Goal: Transaction & Acquisition: Purchase product/service

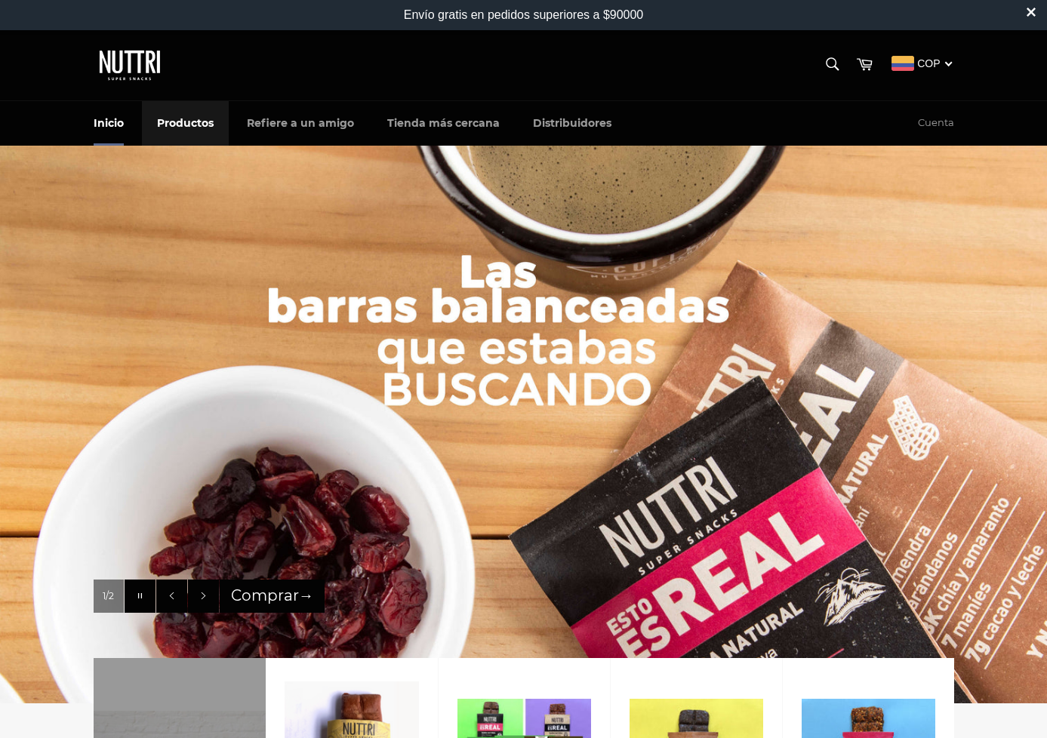
click at [190, 113] on link "Productos" at bounding box center [185, 123] width 87 height 45
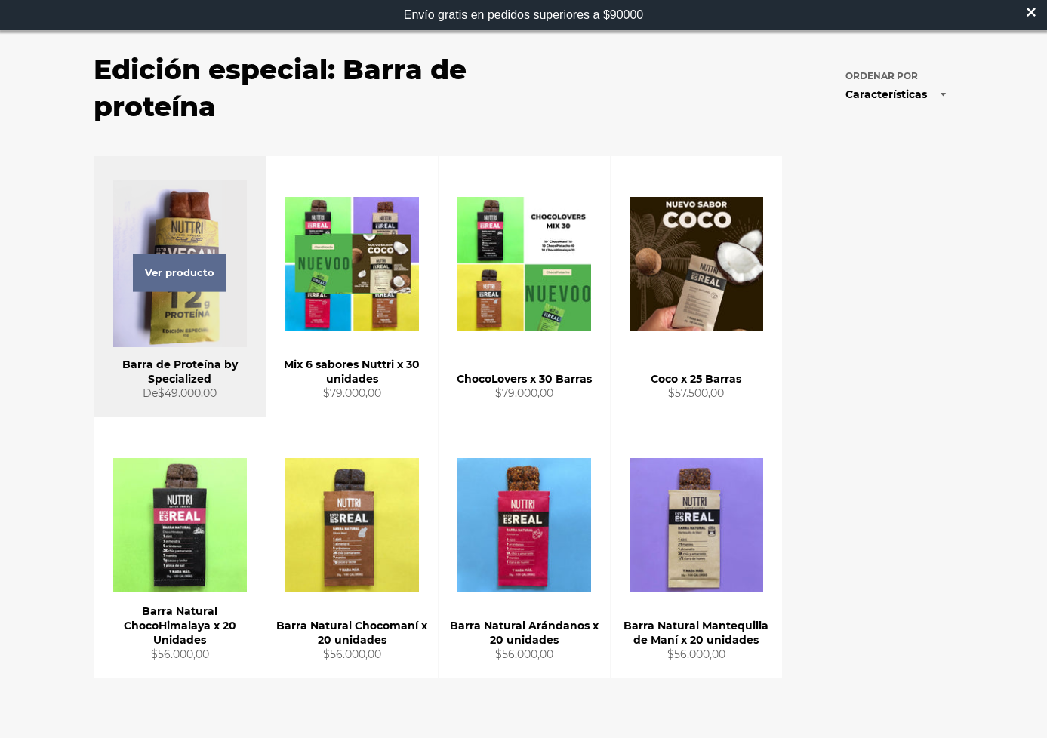
scroll to position [145, 0]
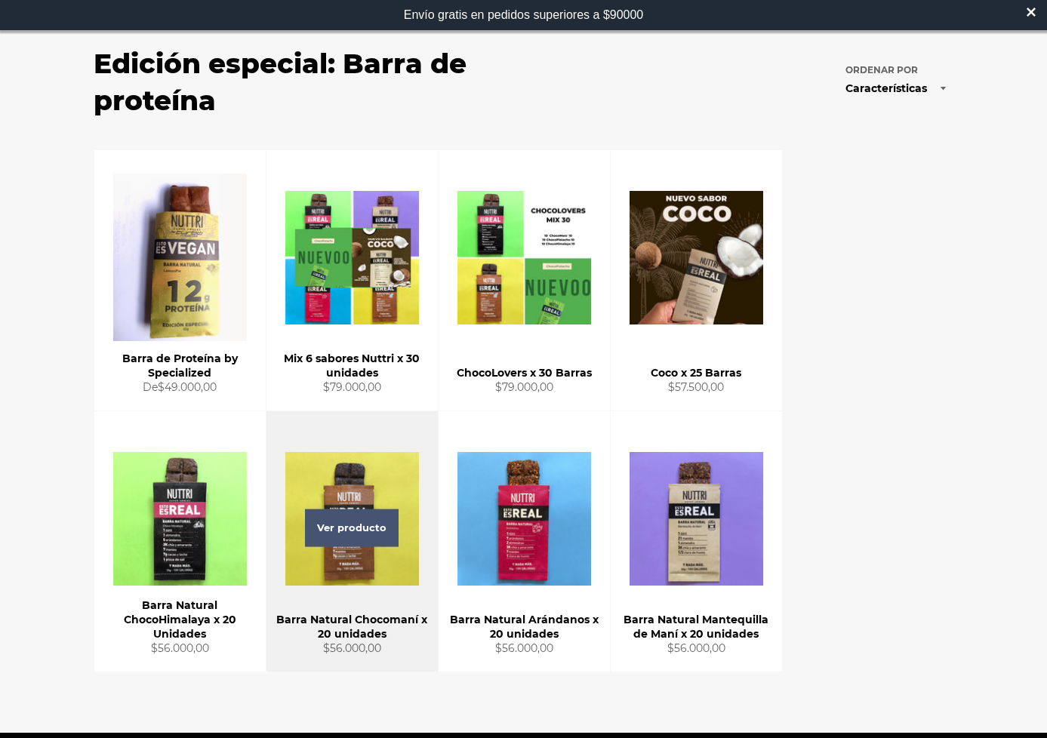
click at [374, 526] on span "Ver producto" at bounding box center [352, 529] width 94 height 38
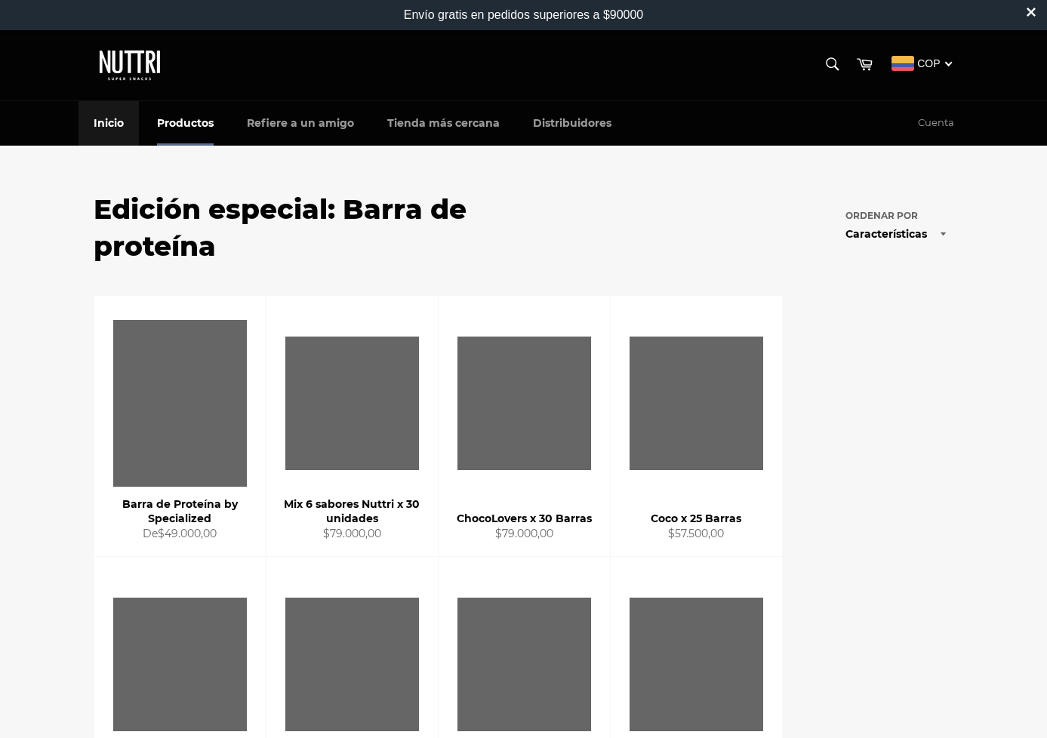
click at [121, 121] on link "Inicio" at bounding box center [109, 123] width 60 height 45
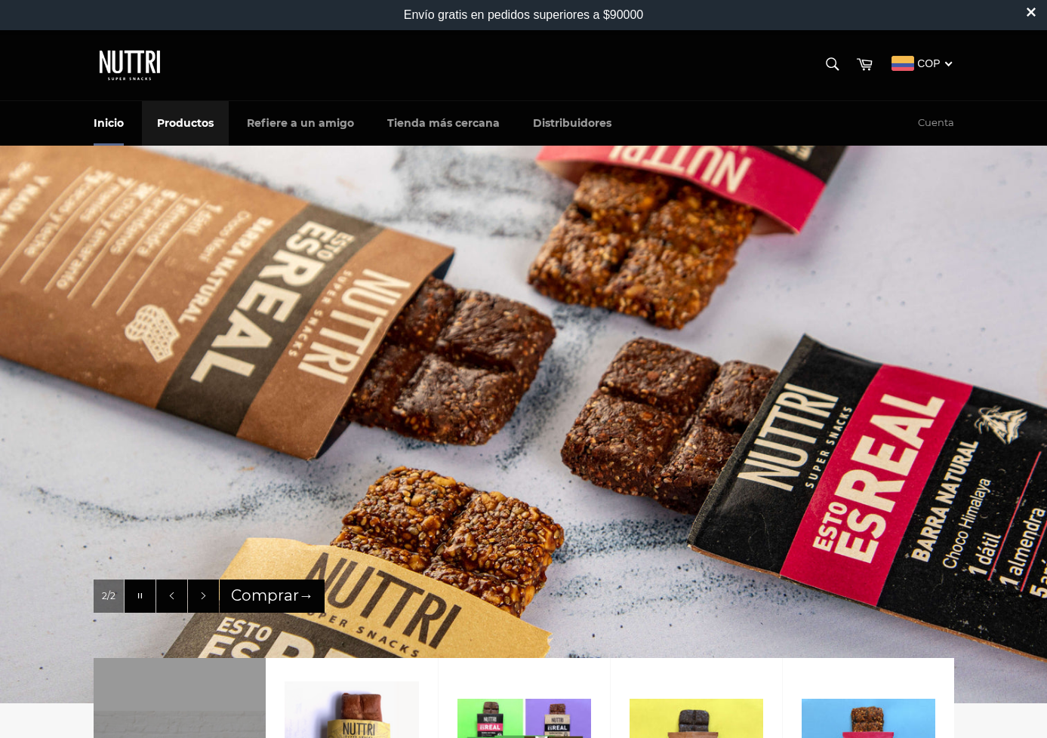
click at [174, 121] on link "Productos" at bounding box center [185, 123] width 87 height 45
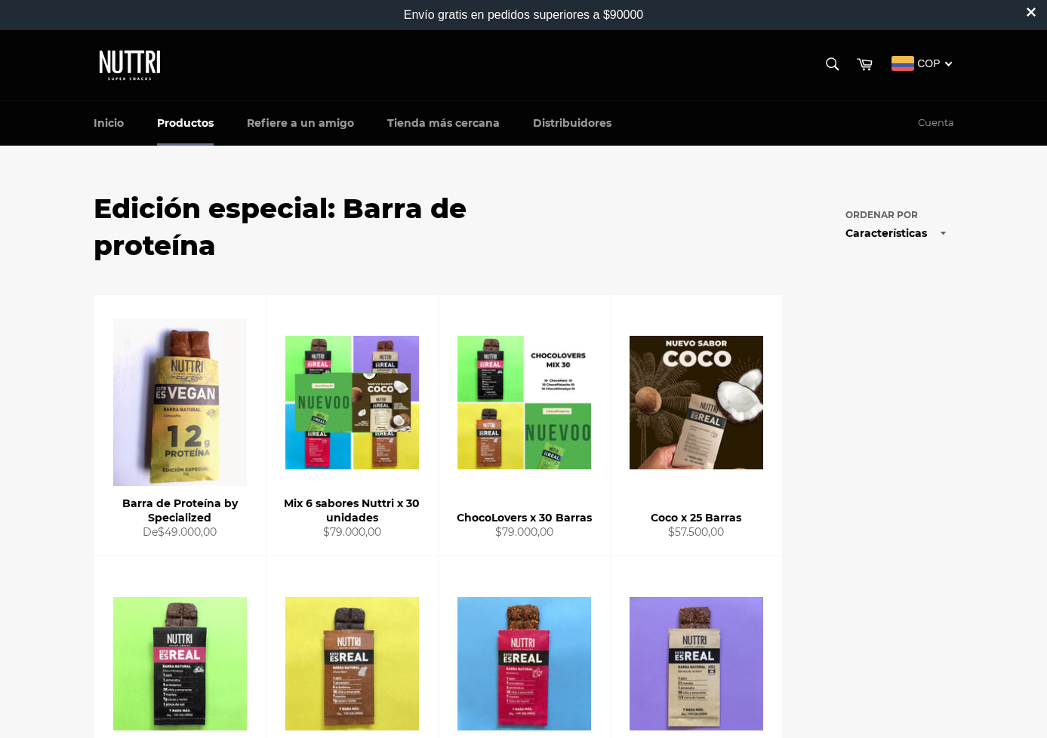
click at [913, 241] on select "Características Más vendidos Alfabéticamente, A-Z Alfabéticamente, Z-A Precio, …" at bounding box center [897, 233] width 113 height 25
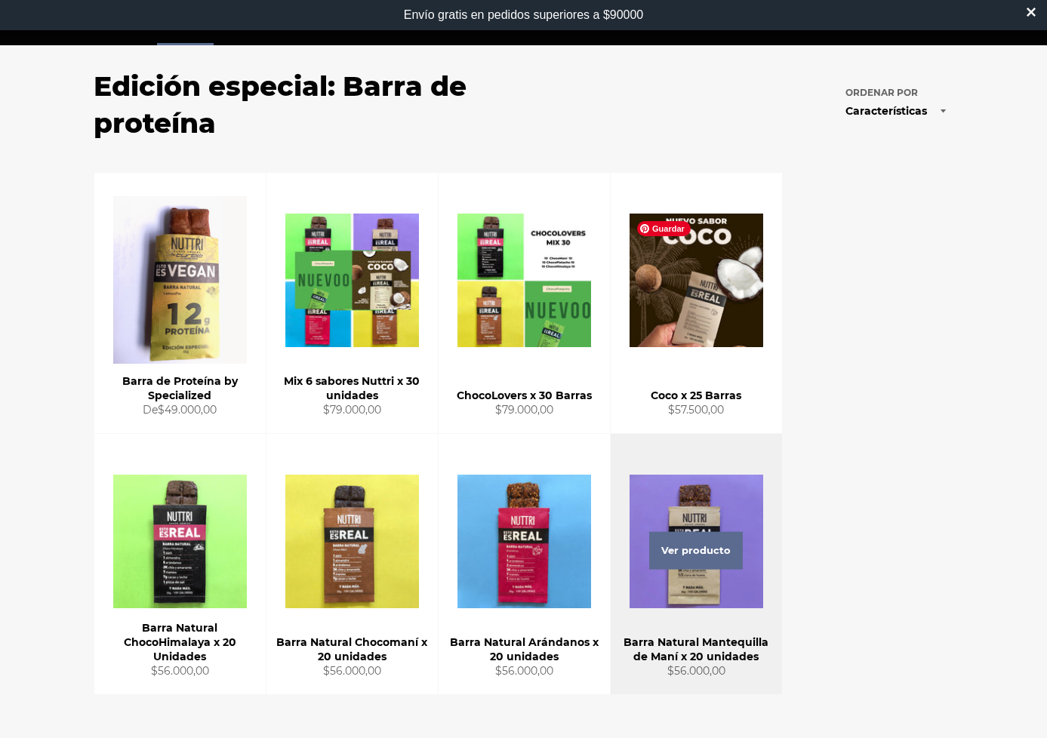
scroll to position [103, 0]
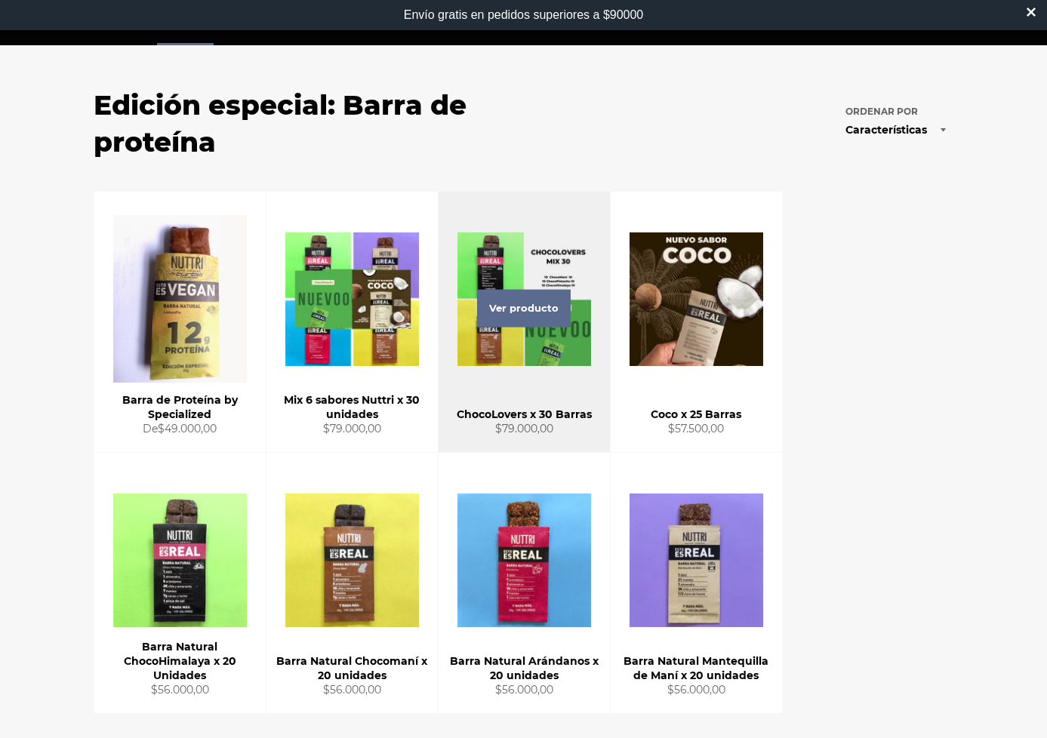
click at [567, 371] on div "Ver producto" at bounding box center [524, 322] width 171 height 260
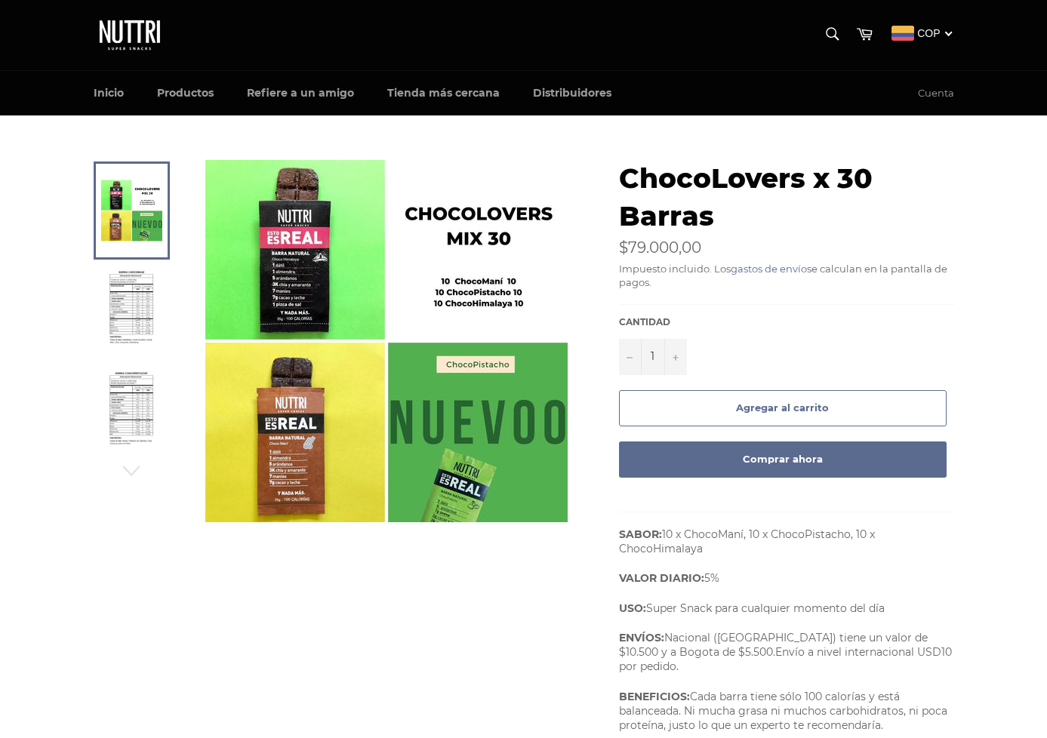
click at [120, 282] on img at bounding box center [131, 311] width 47 height 83
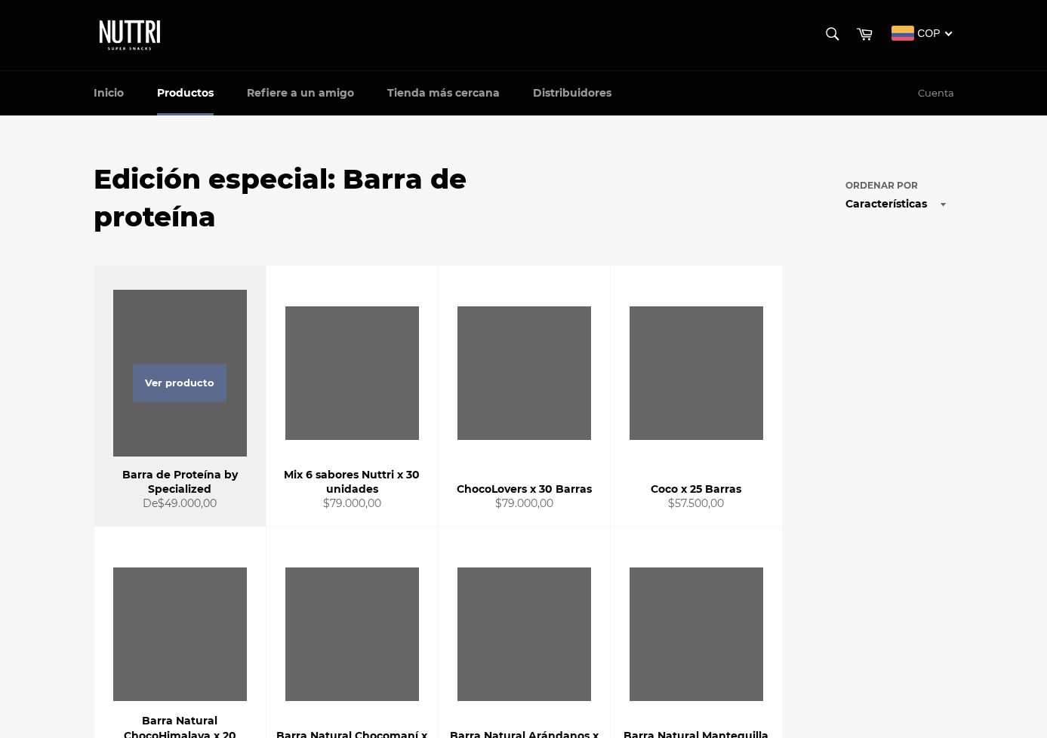
scroll to position [103, 0]
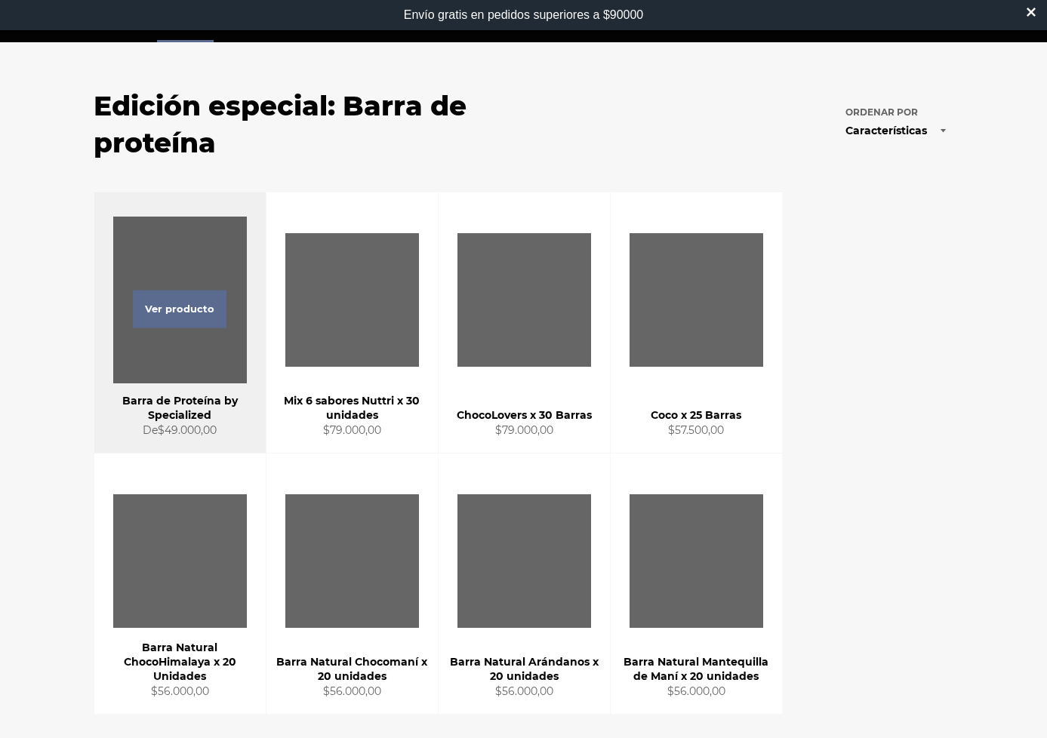
click at [188, 350] on div "Ver producto" at bounding box center [179, 323] width 171 height 260
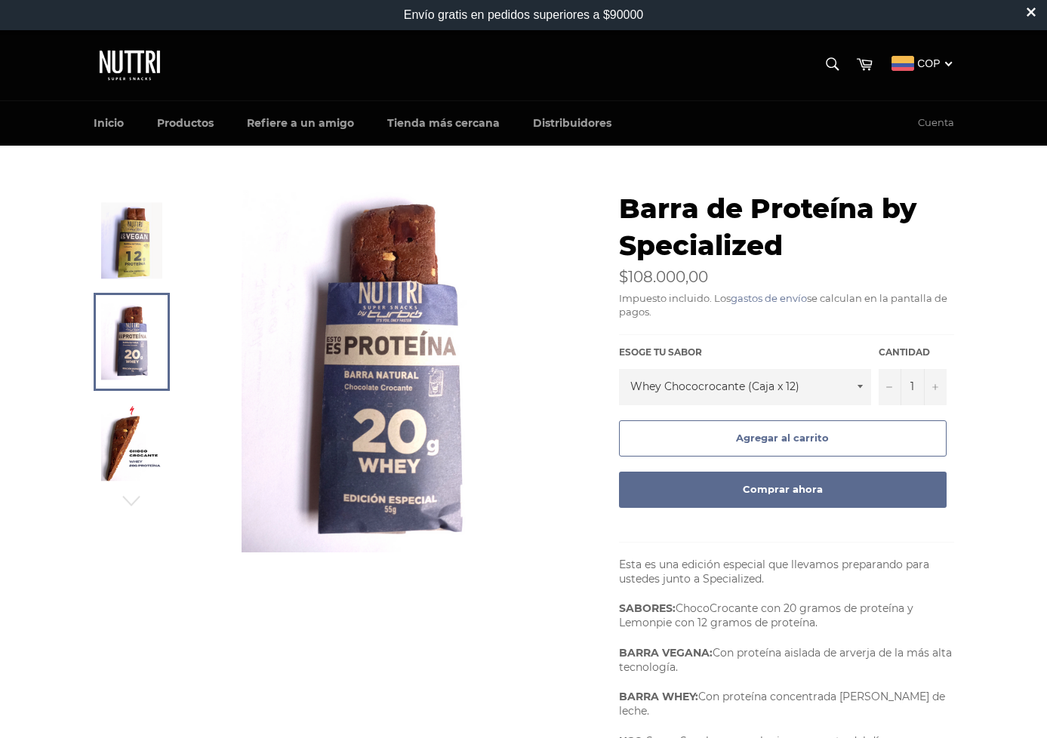
click at [140, 258] on img at bounding box center [131, 240] width 61 height 76
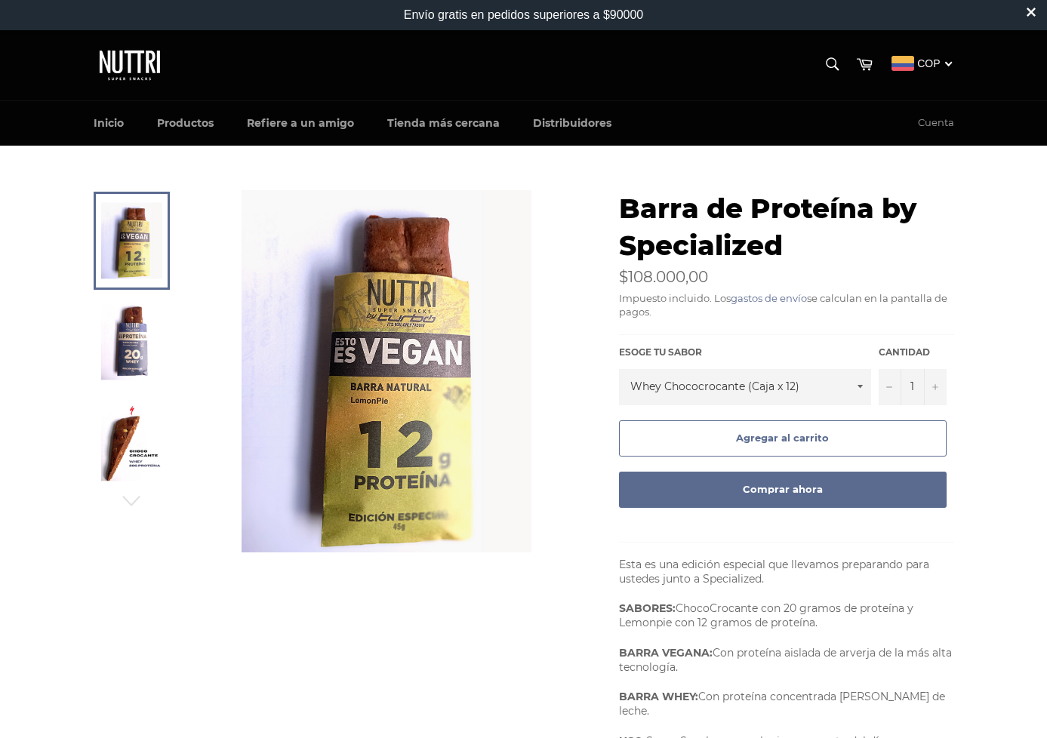
click at [156, 359] on img at bounding box center [131, 341] width 61 height 76
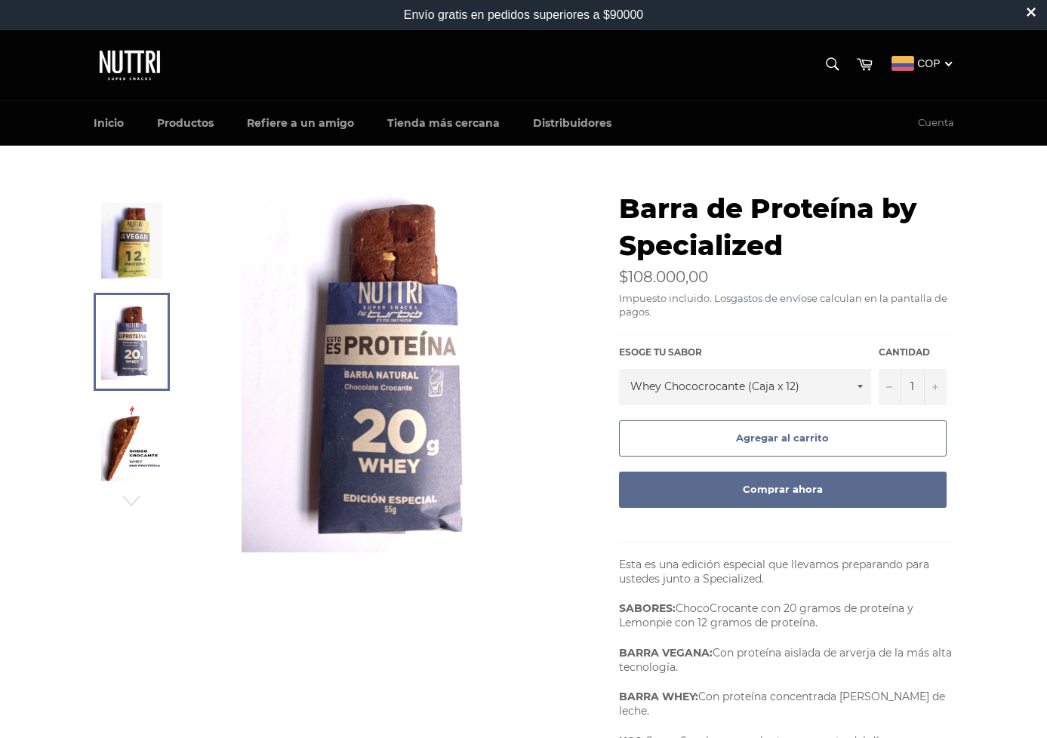
click at [152, 266] on img at bounding box center [131, 240] width 61 height 76
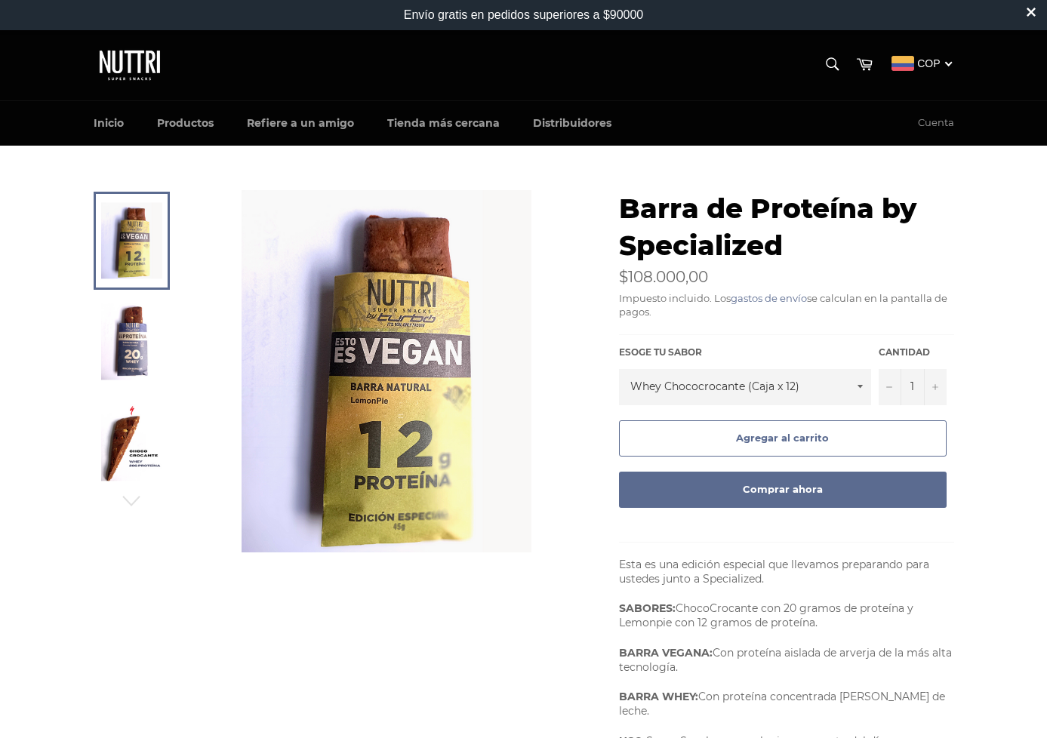
click at [162, 429] on link at bounding box center [132, 443] width 76 height 98
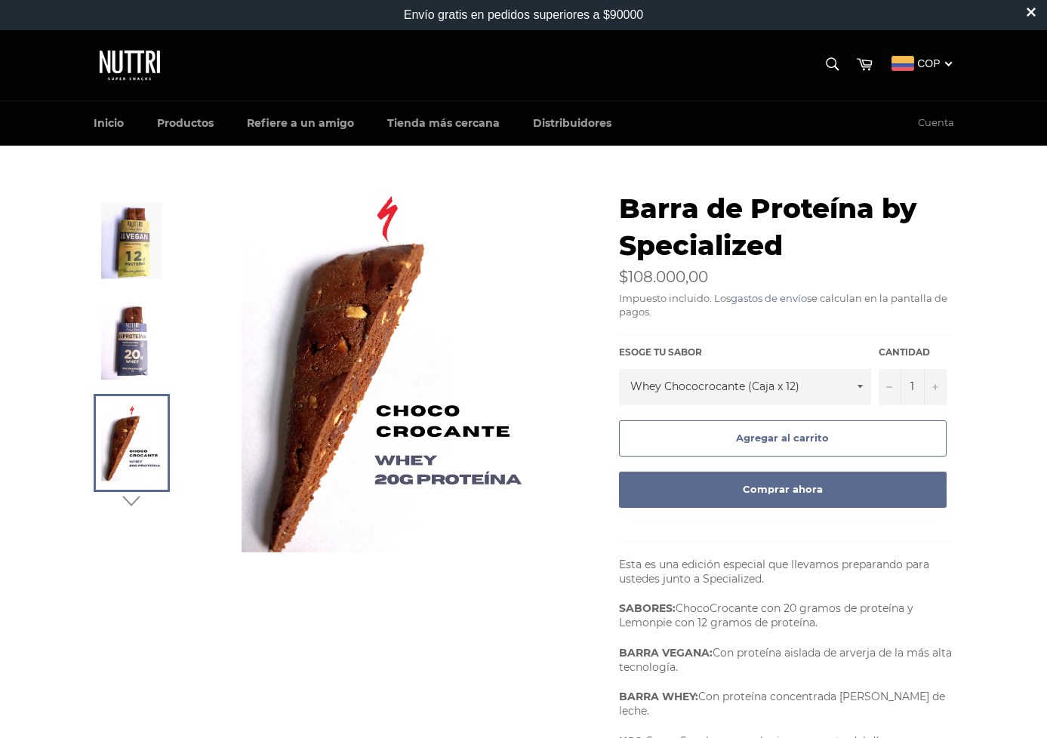
click at [129, 504] on icon "button" at bounding box center [131, 501] width 23 height 23
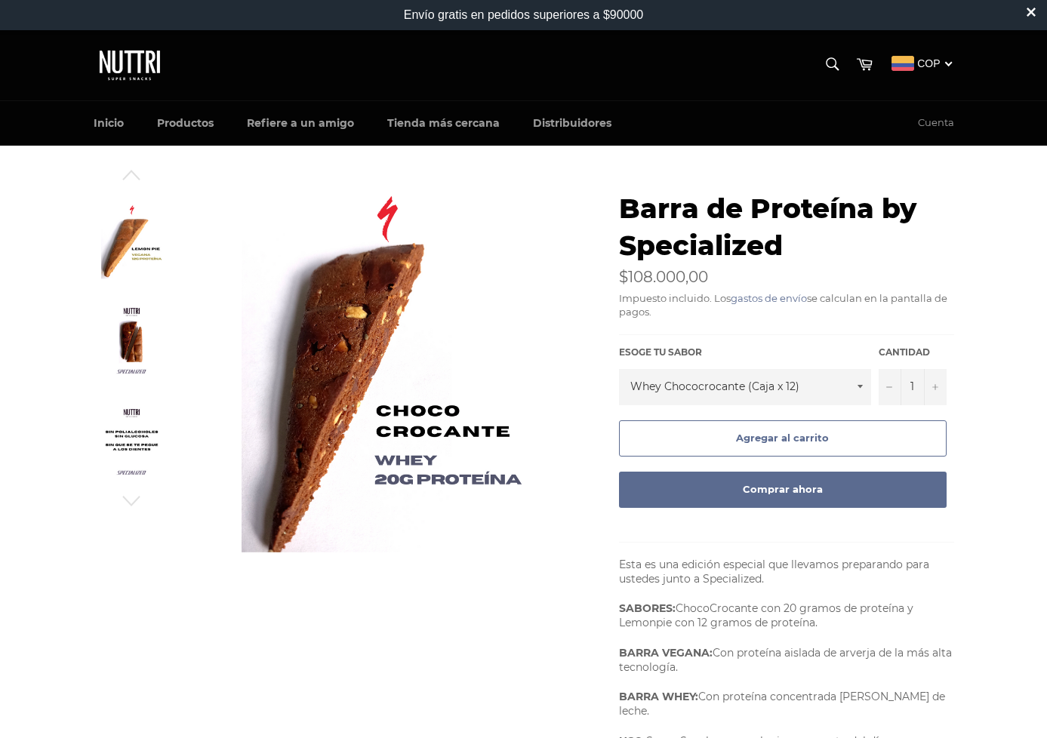
click at [128, 277] on img at bounding box center [131, 240] width 61 height 76
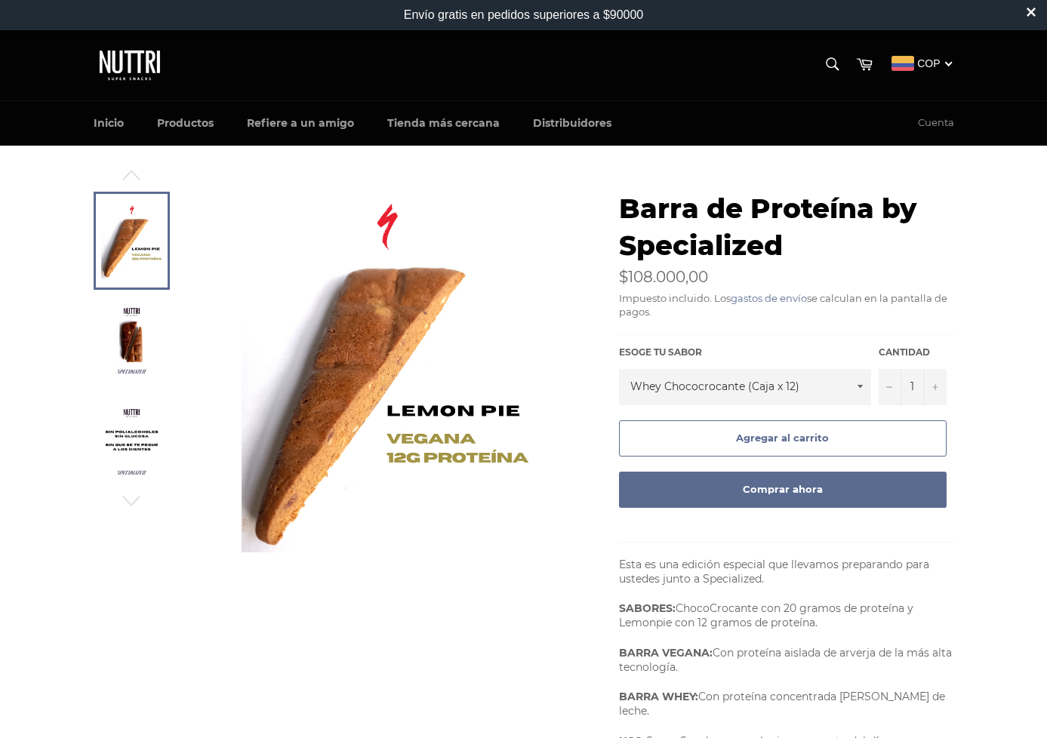
click at [131, 324] on img at bounding box center [131, 341] width 61 height 76
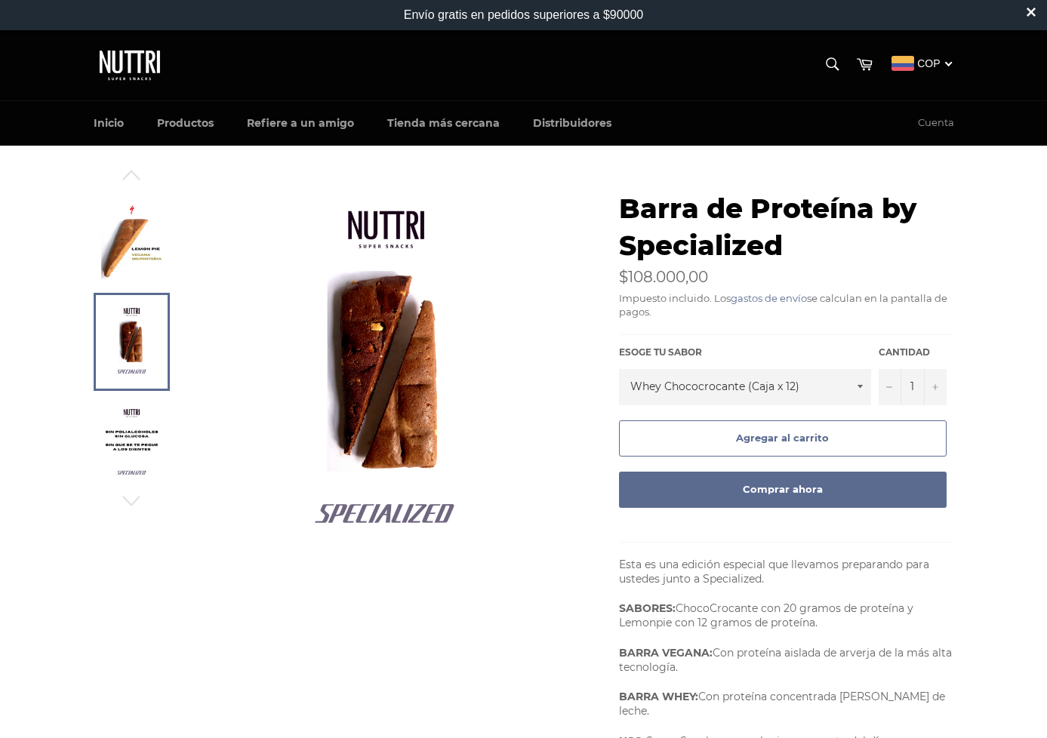
click at [134, 450] on img at bounding box center [131, 443] width 61 height 76
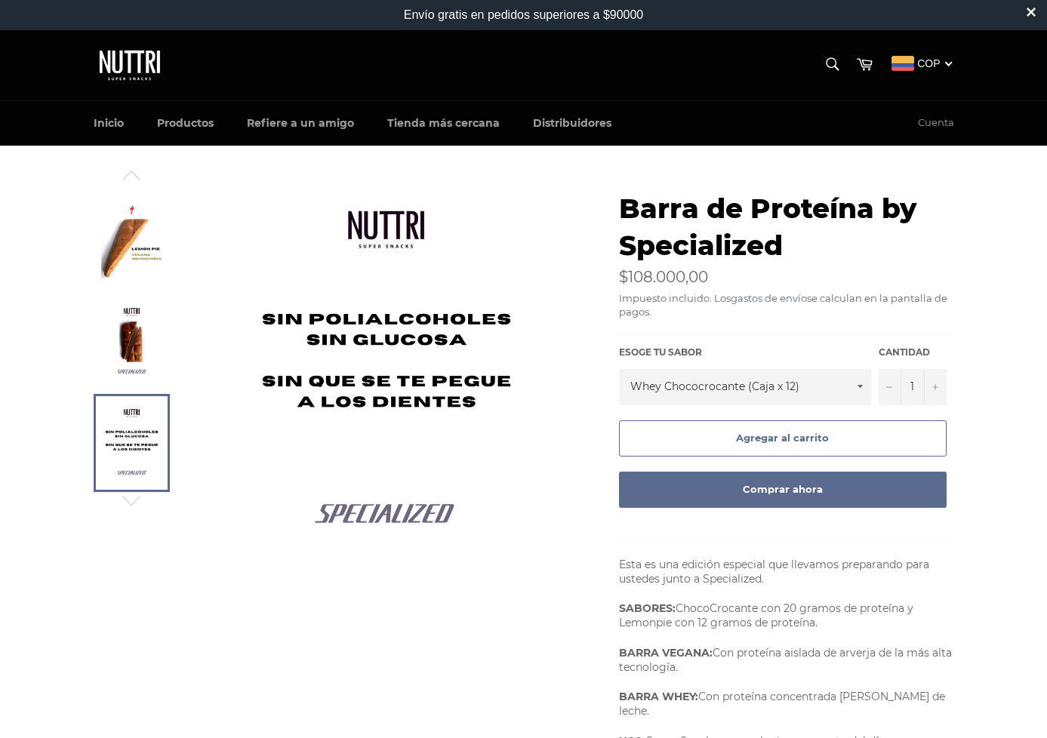
click at [137, 337] on img at bounding box center [131, 341] width 61 height 76
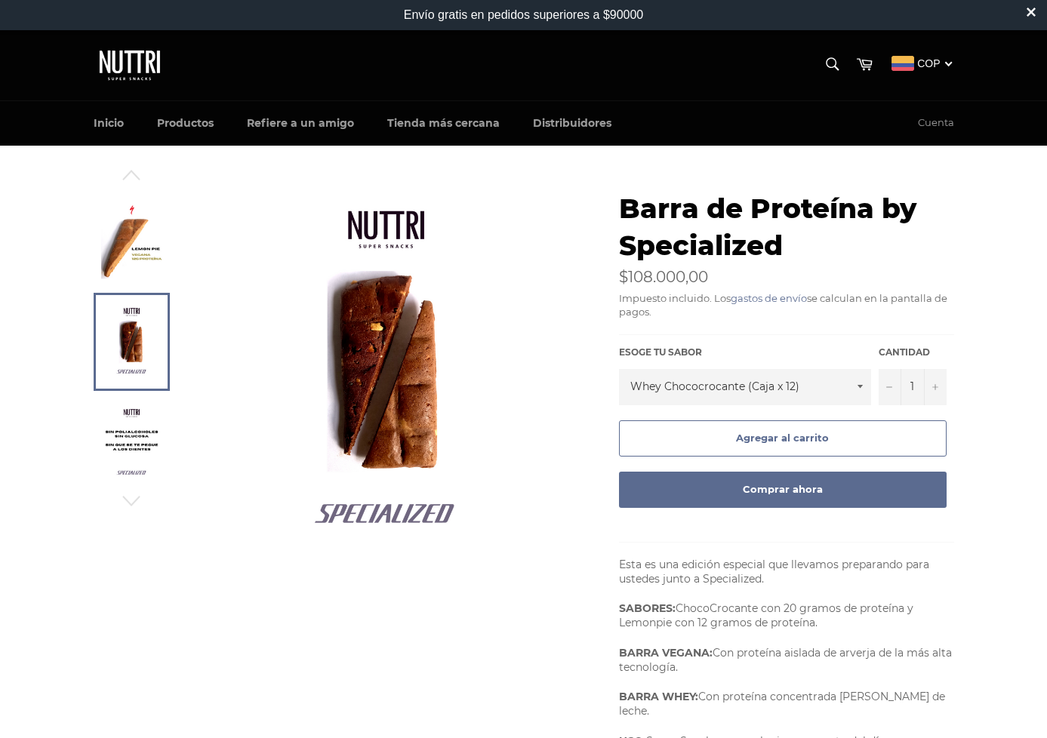
click at [134, 246] on img at bounding box center [131, 240] width 61 height 76
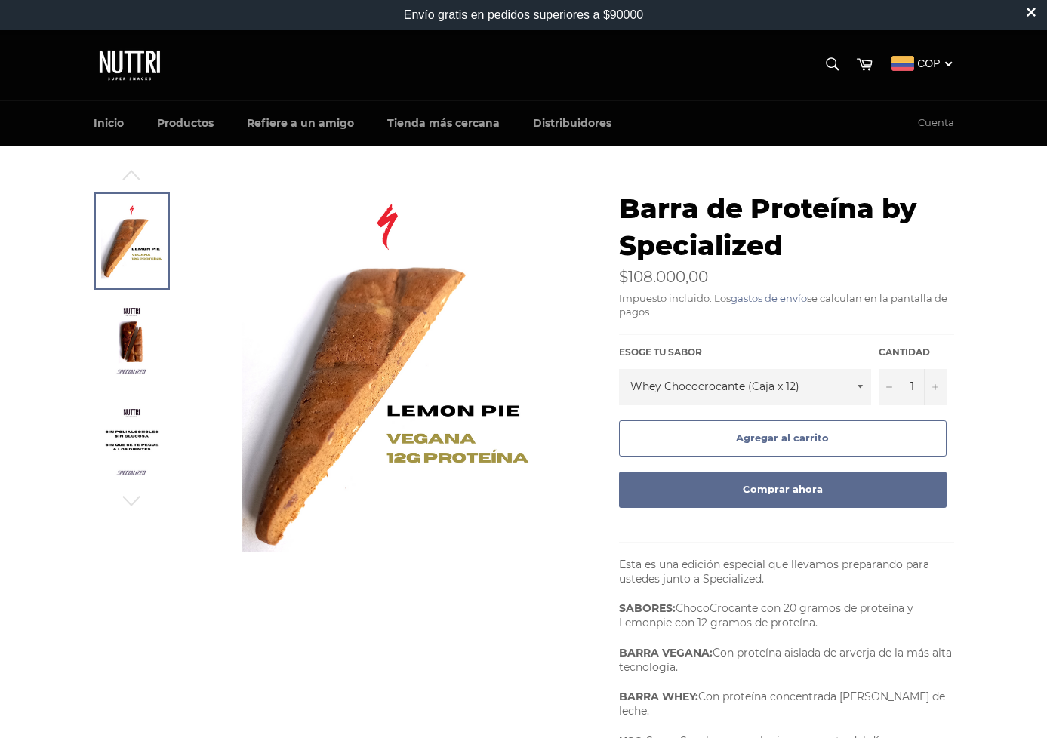
click at [807, 392] on select "Whey Chococrocante (Caja x 12) Vegana Lemon Pie (Caja x 12) De las dos por igua…" at bounding box center [745, 387] width 252 height 36
click at [619, 369] on select "Whey Chococrocante (Caja x 12) Vegana Lemon Pie (Caja x 12) De las dos por igua…" at bounding box center [745, 387] width 252 height 36
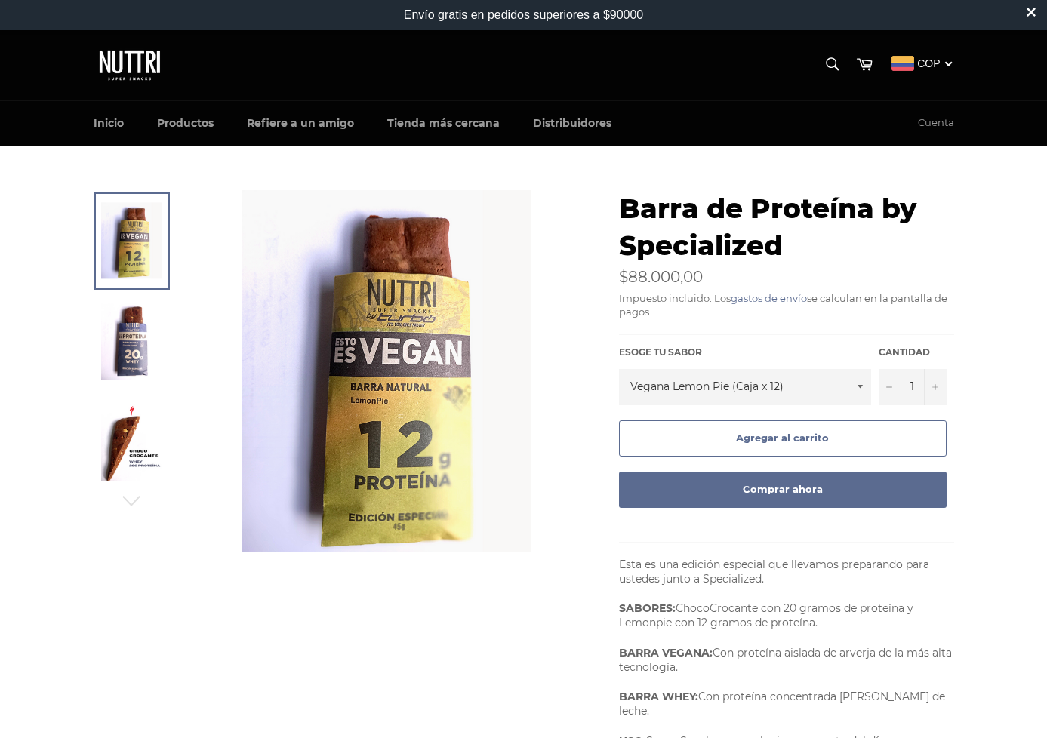
click at [753, 391] on select "Whey Chococrocante (Caja x 12) Vegana Lemon Pie (Caja x 12) De las dos por igua…" at bounding box center [745, 387] width 252 height 36
select select "De las dos por igual (Caja x 12)"
click at [619, 369] on select "Whey Chococrocante (Caja x 12) Vegana Lemon Pie (Caja x 12) De las dos por igua…" at bounding box center [745, 387] width 252 height 36
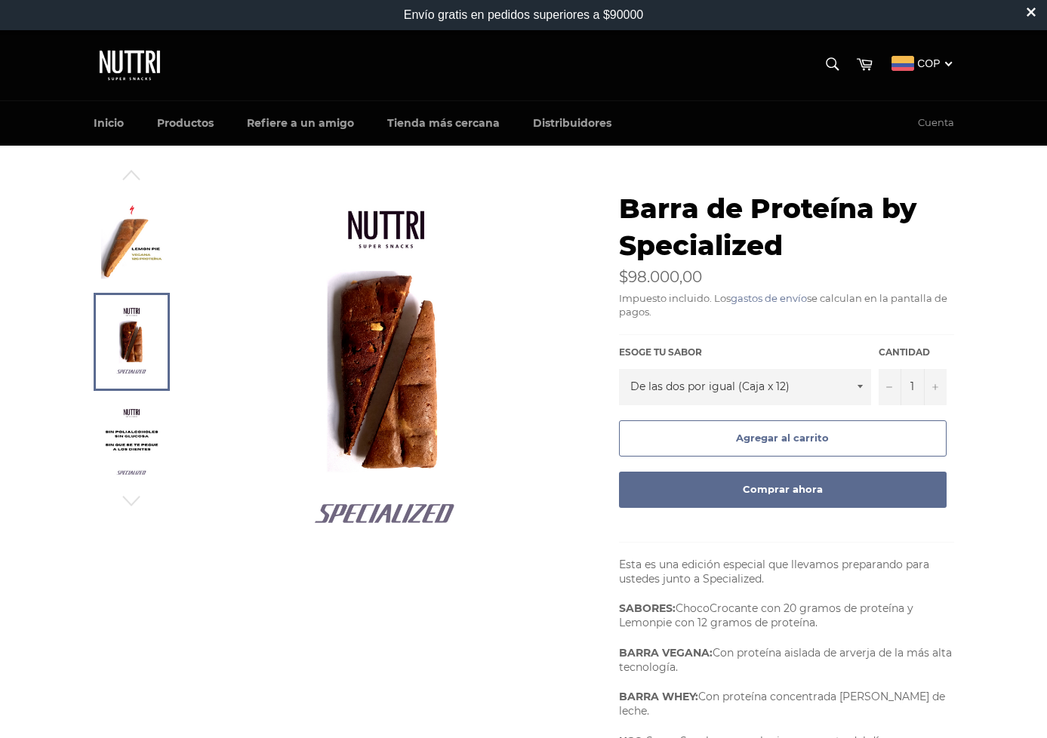
click at [766, 390] on select "Whey Chococrocante (Caja x 12) Vegana Lemon Pie (Caja x 12) De las dos por igua…" at bounding box center [745, 387] width 252 height 36
click at [133, 182] on icon "button" at bounding box center [131, 175] width 23 height 23
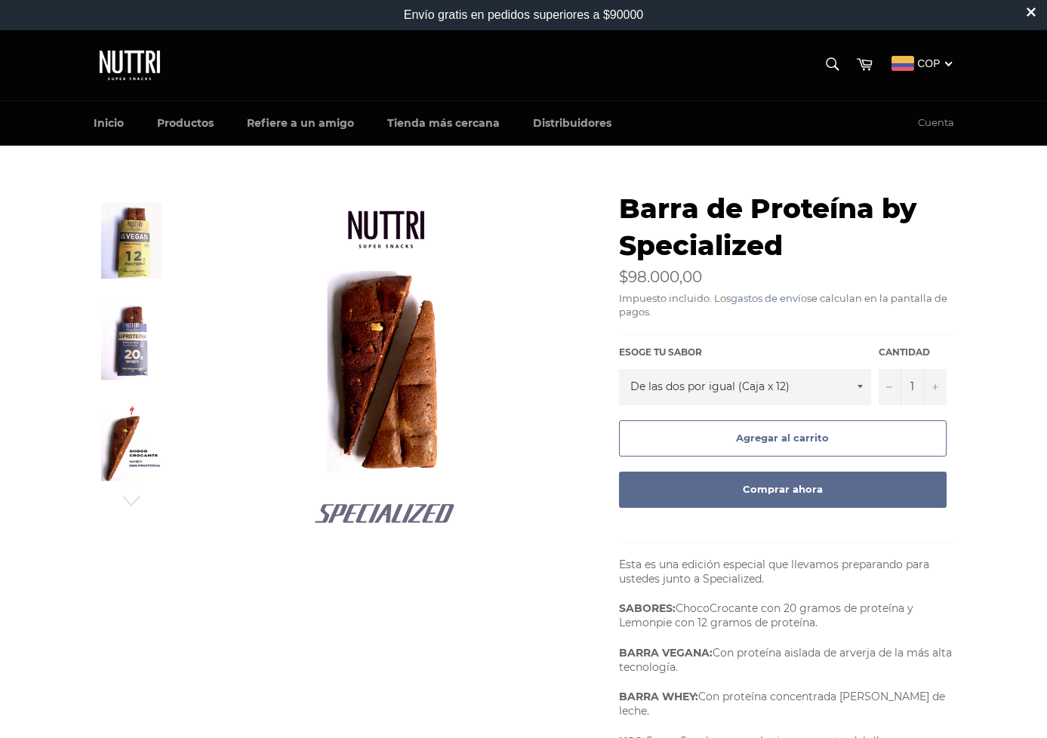
click at [137, 268] on img at bounding box center [131, 240] width 61 height 76
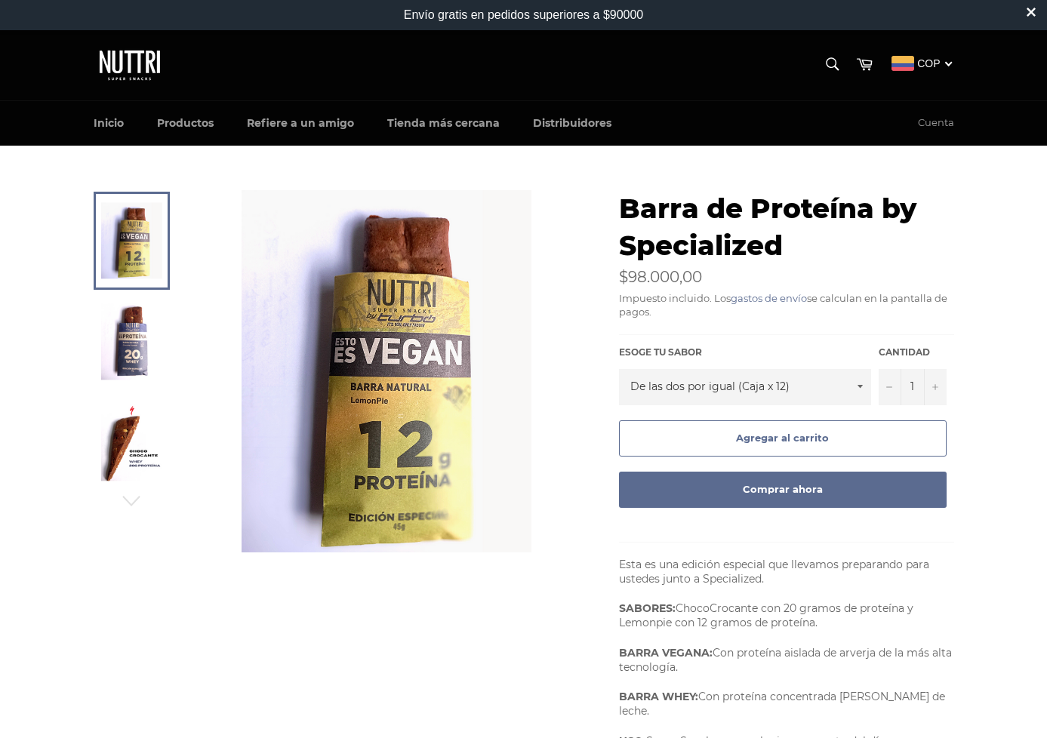
click at [123, 325] on img at bounding box center [131, 341] width 61 height 76
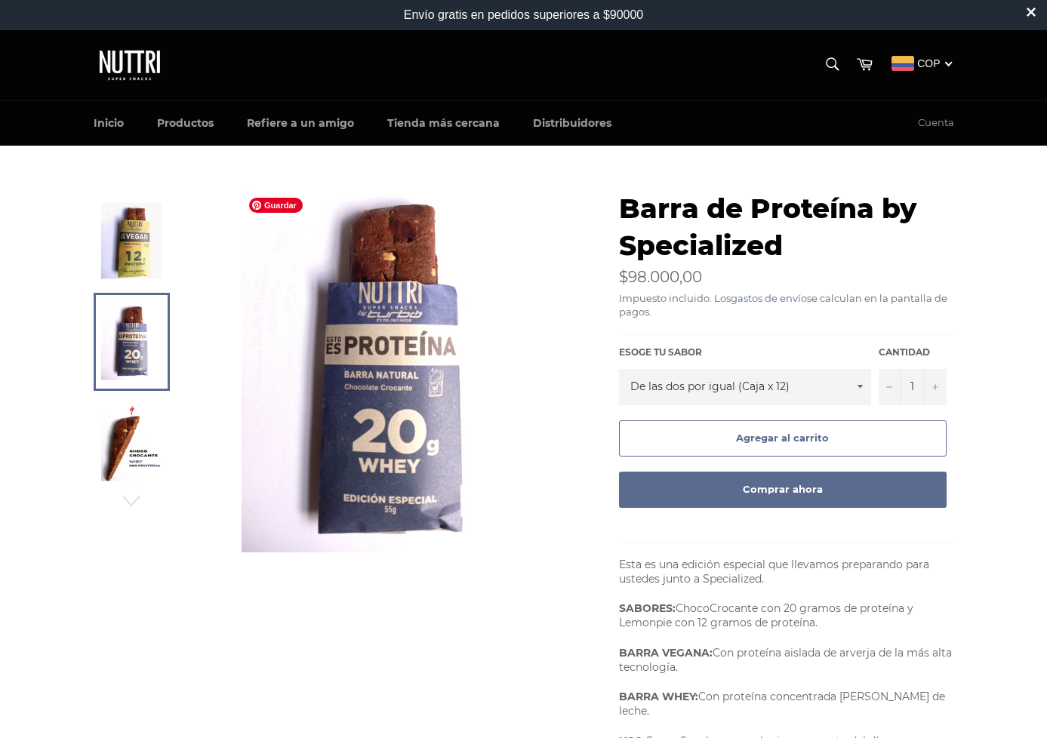
click at [461, 310] on img at bounding box center [387, 371] width 290 height 362
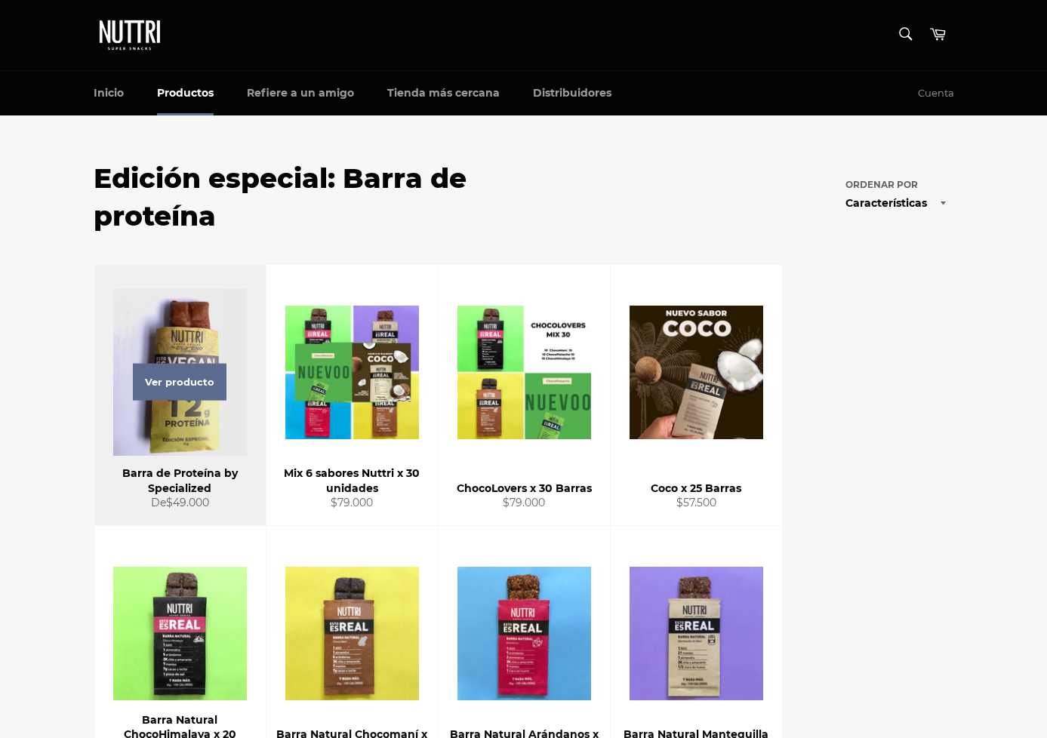
scroll to position [103, 0]
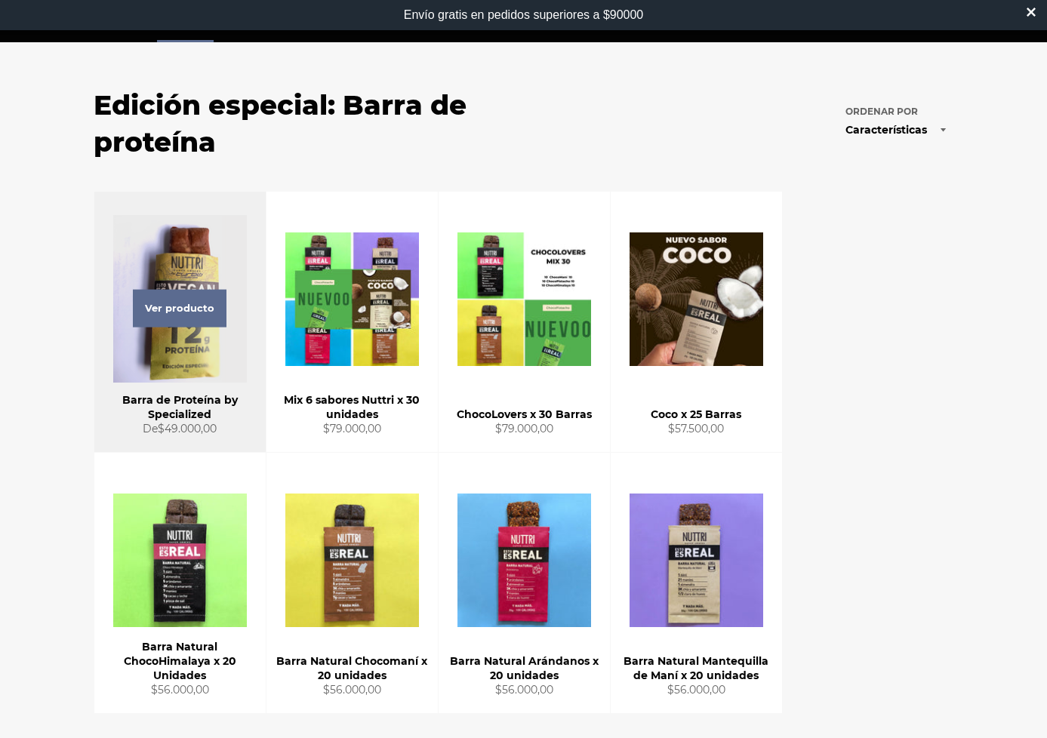
click at [174, 236] on div "Ver producto" at bounding box center [179, 322] width 171 height 260
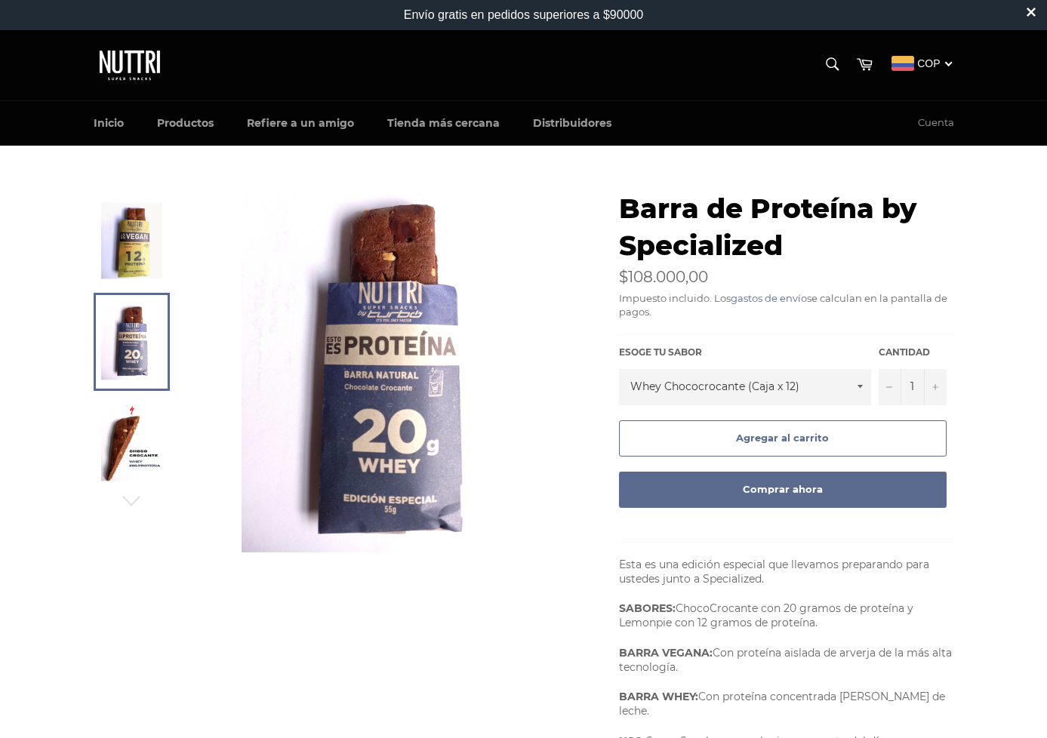
click at [128, 223] on img at bounding box center [131, 240] width 61 height 76
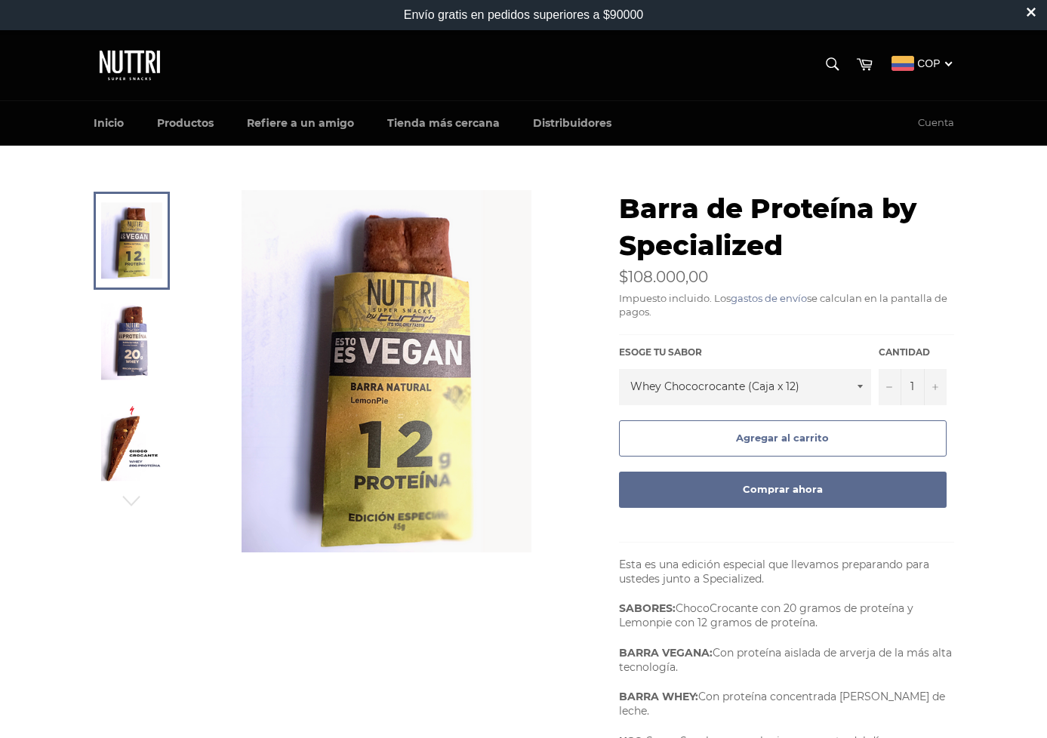
click at [387, 402] on img at bounding box center [387, 371] width 290 height 362
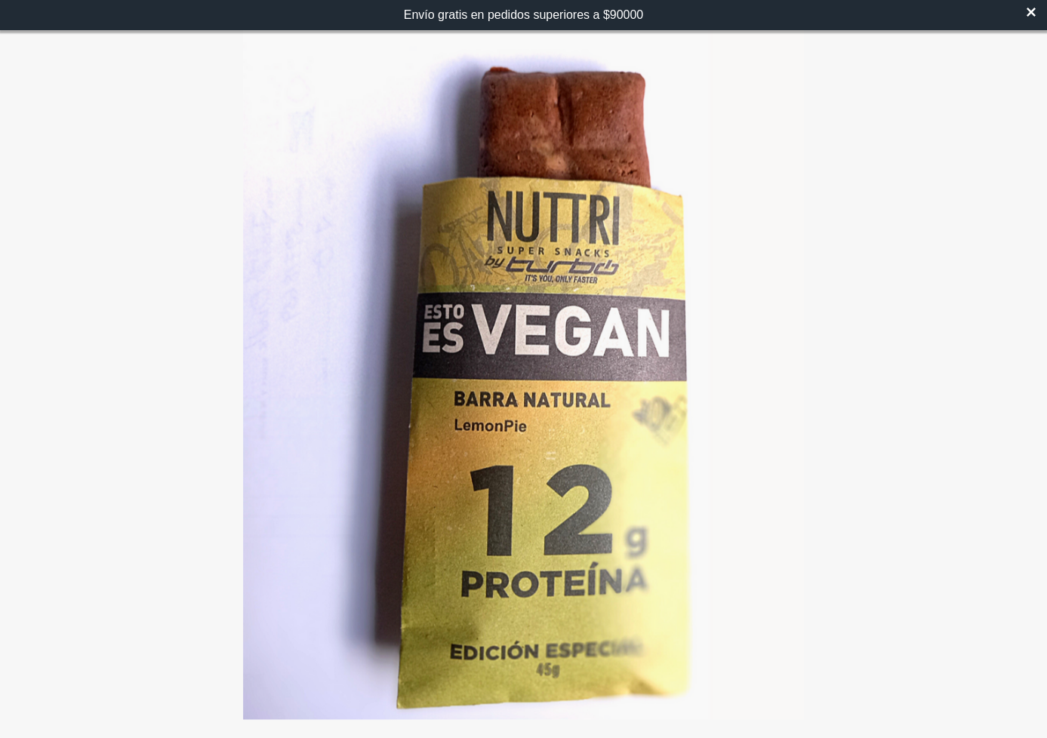
click at [904, 320] on div at bounding box center [523, 369] width 1047 height 738
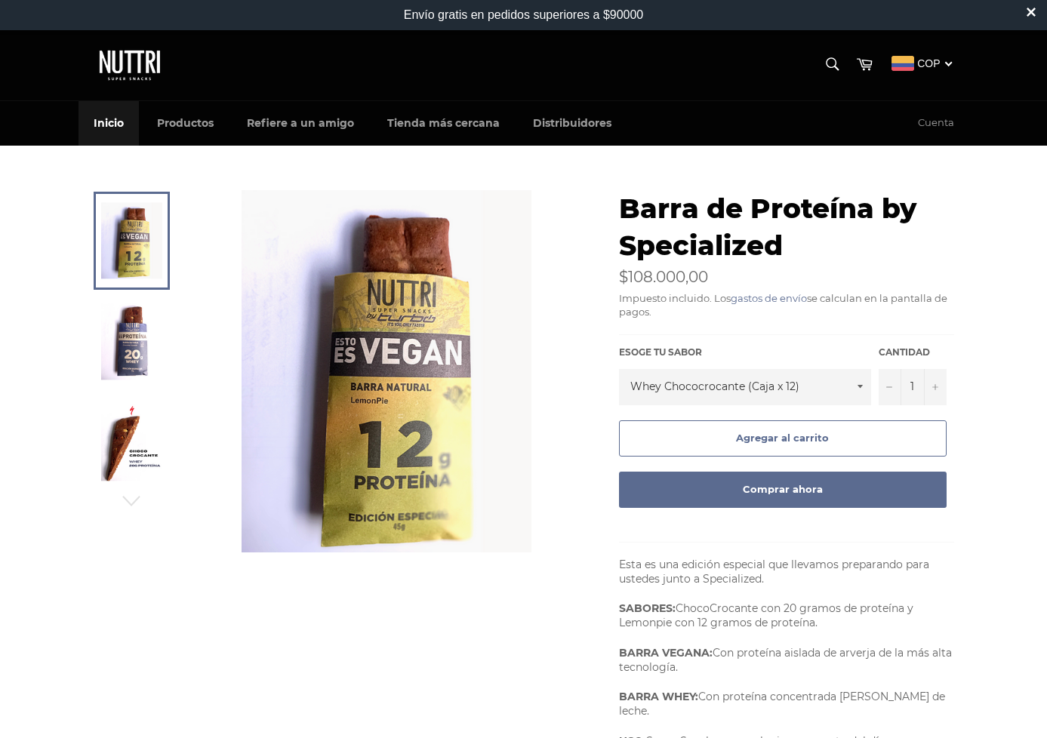
click at [116, 128] on link "Inicio" at bounding box center [109, 123] width 60 height 45
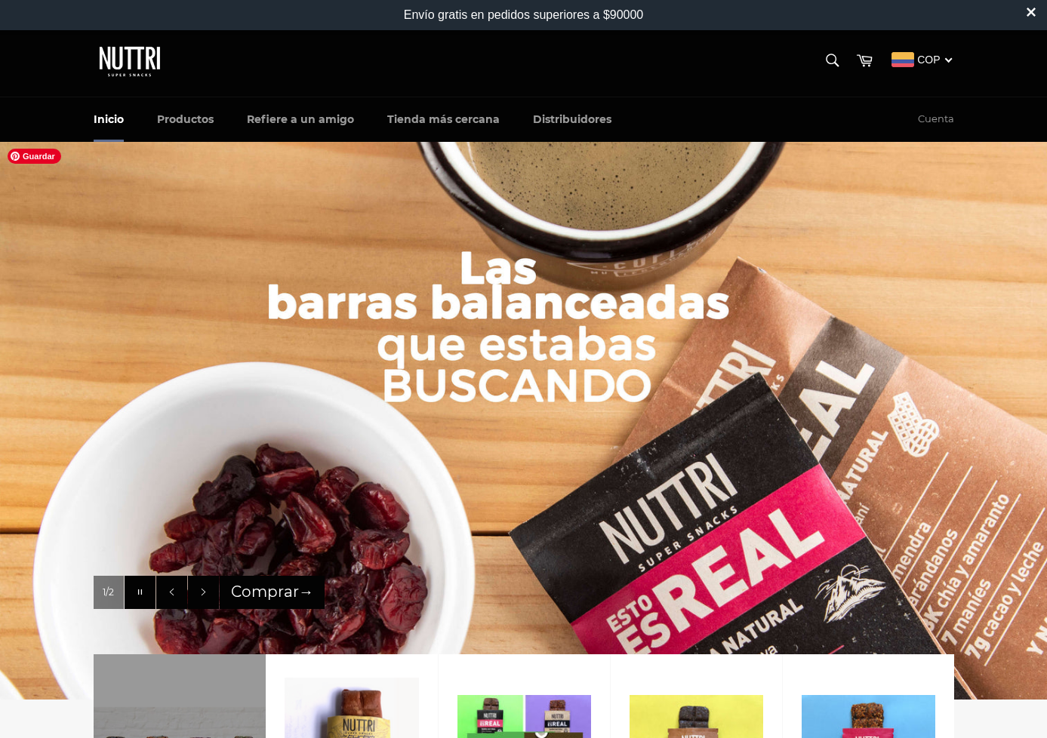
scroll to position [8, 0]
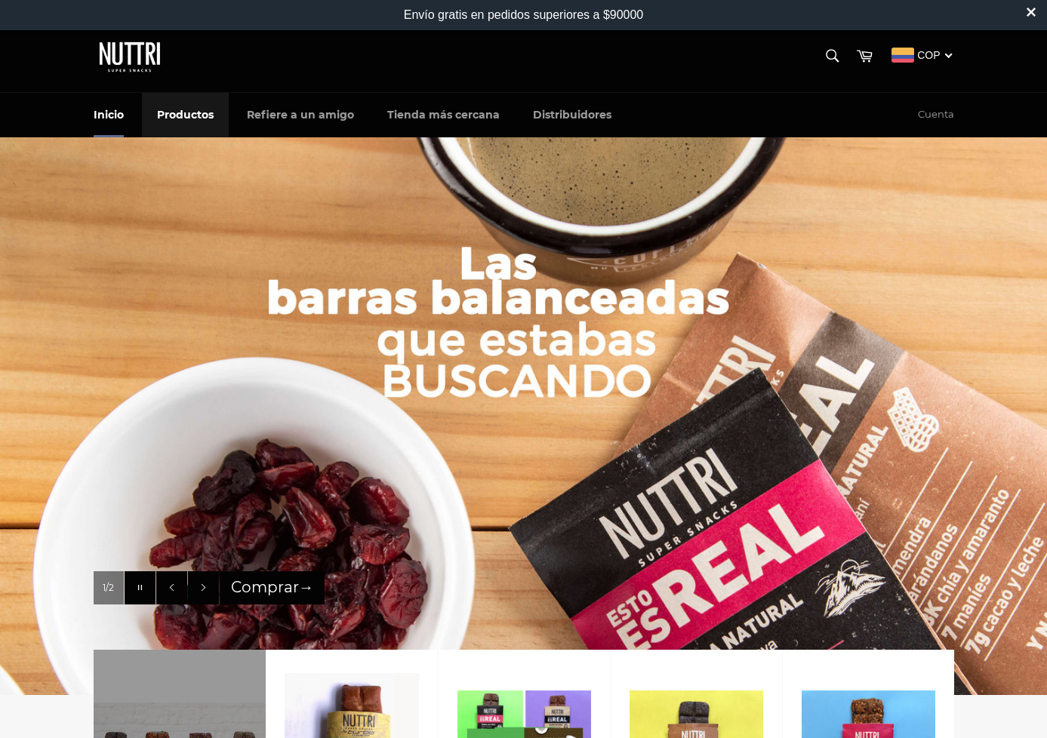
click at [173, 114] on link "Productos" at bounding box center [185, 115] width 87 height 45
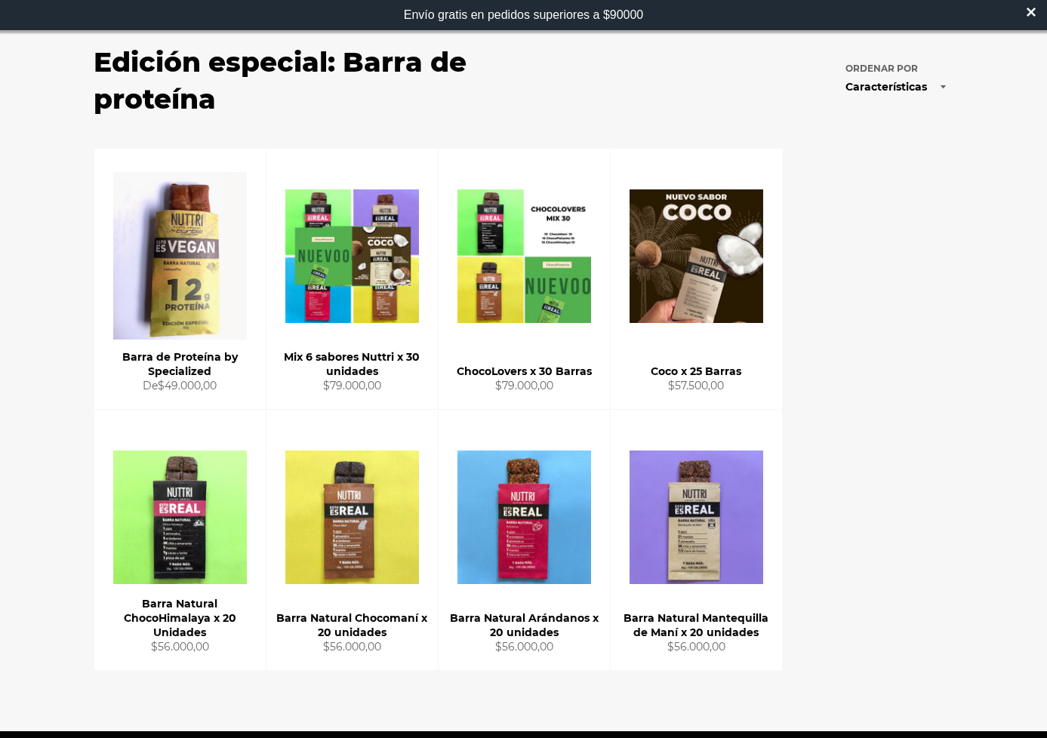
scroll to position [162, 0]
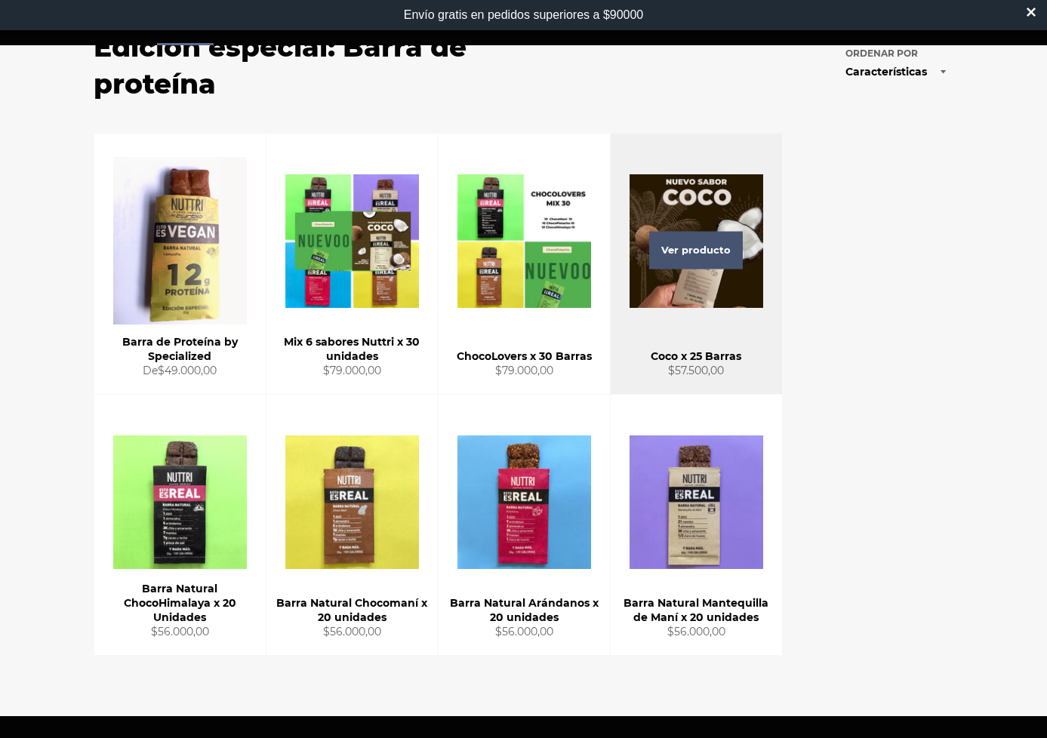
click at [710, 258] on span "Ver producto" at bounding box center [696, 251] width 94 height 38
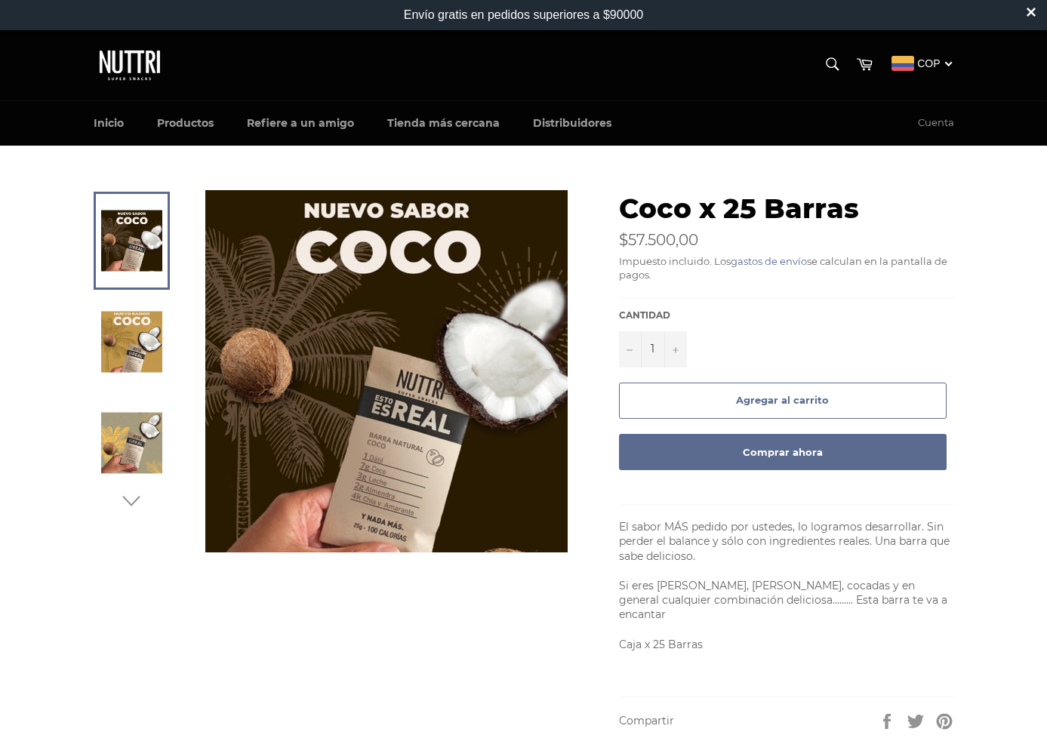
click at [132, 496] on icon "button" at bounding box center [131, 501] width 23 height 23
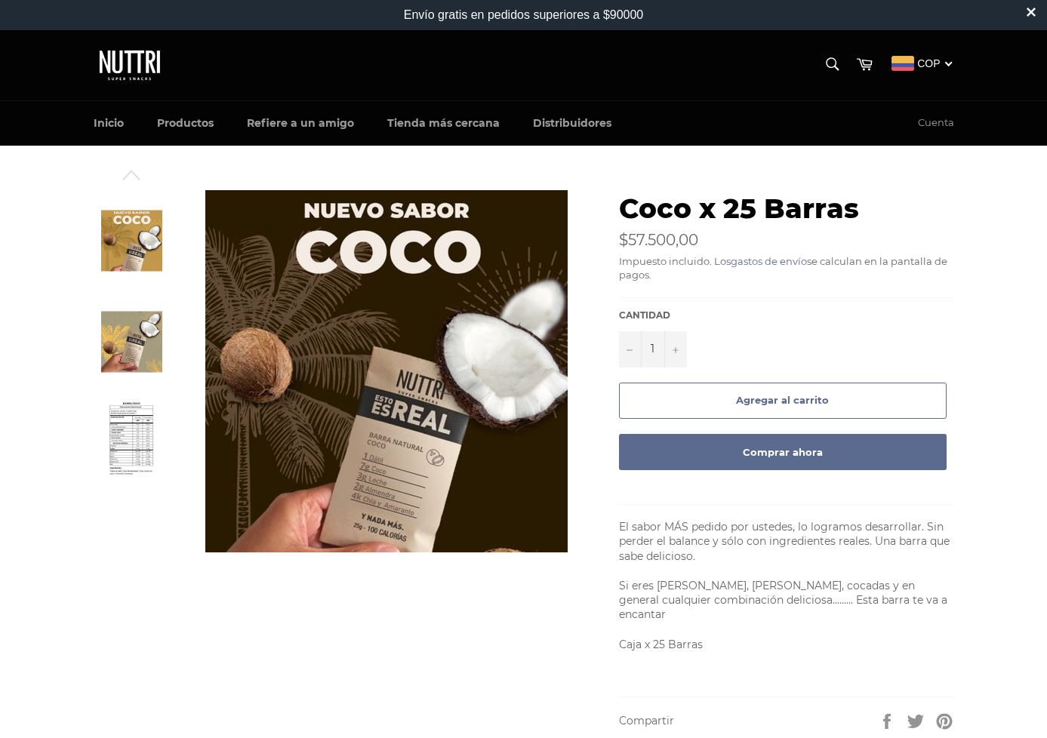
click at [140, 433] on img at bounding box center [131, 443] width 47 height 83
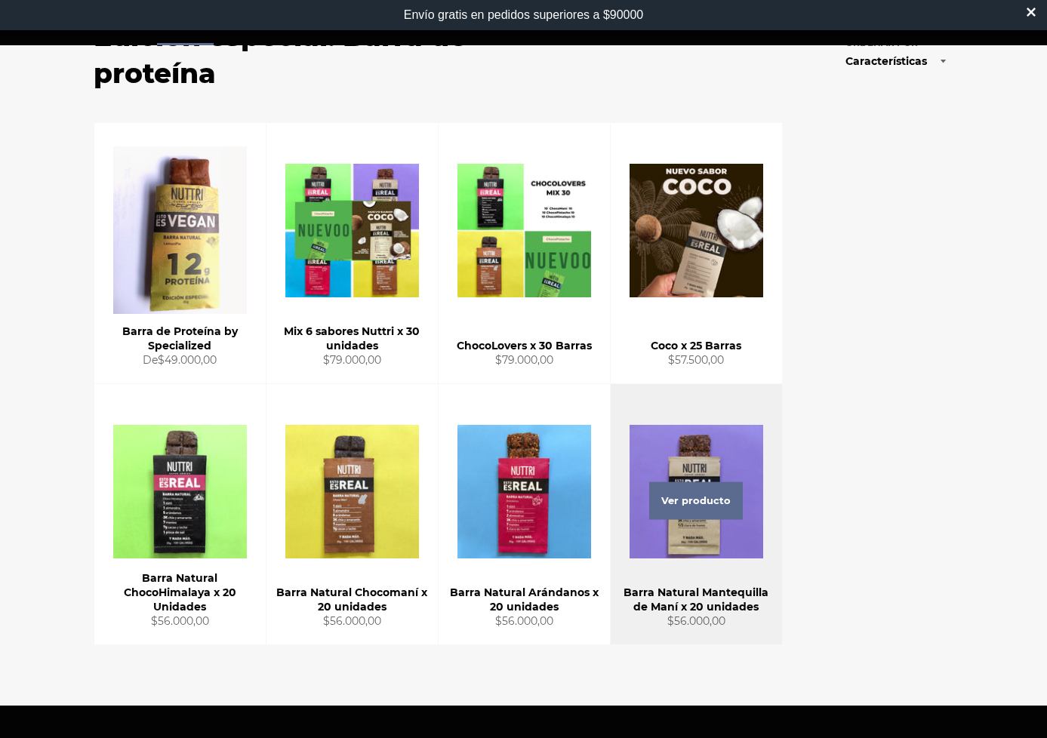
scroll to position [153, 0]
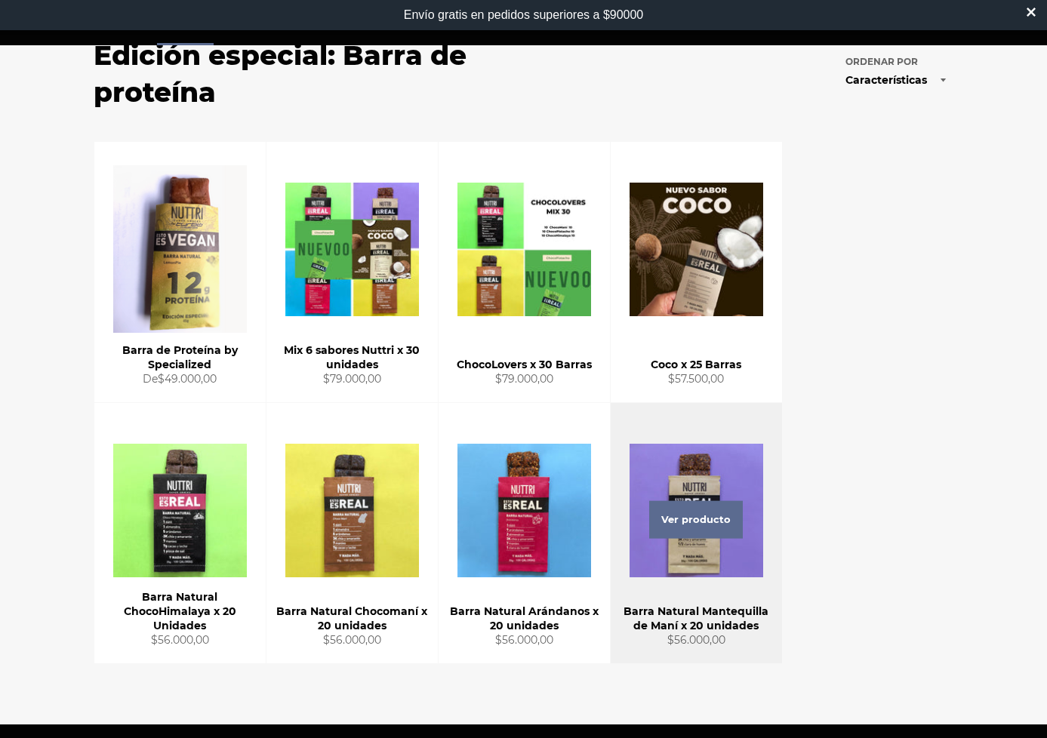
click at [721, 554] on div "Ver producto" at bounding box center [696, 533] width 171 height 260
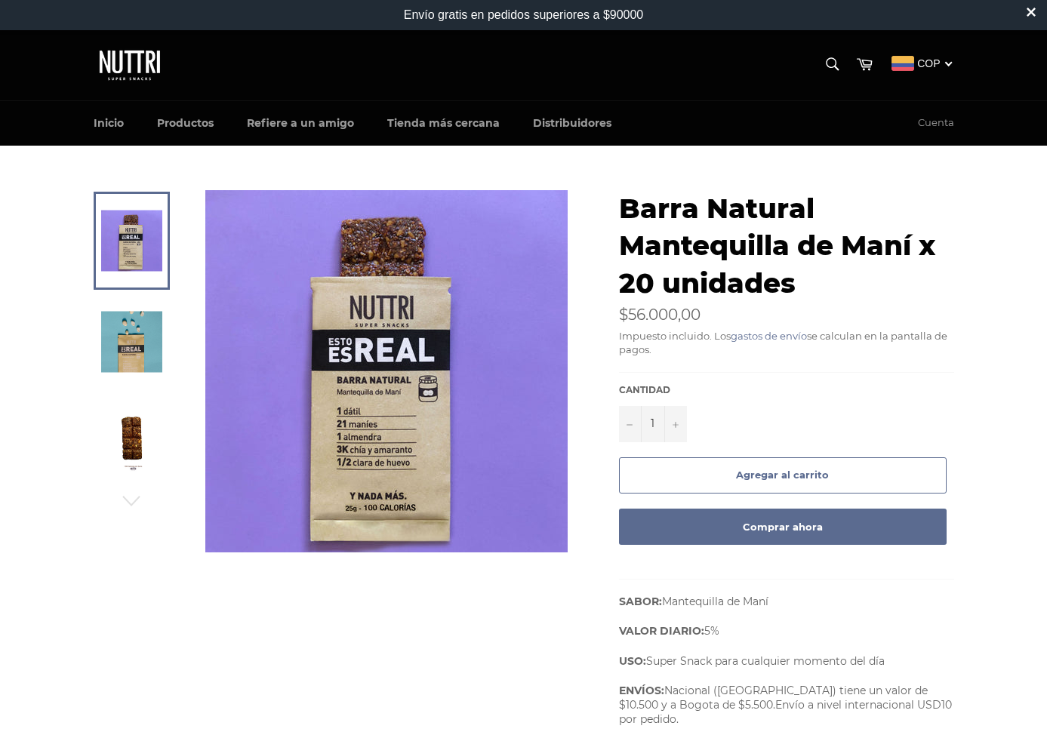
click at [140, 265] on link at bounding box center [132, 241] width 76 height 98
click at [130, 505] on icon "button" at bounding box center [131, 501] width 23 height 23
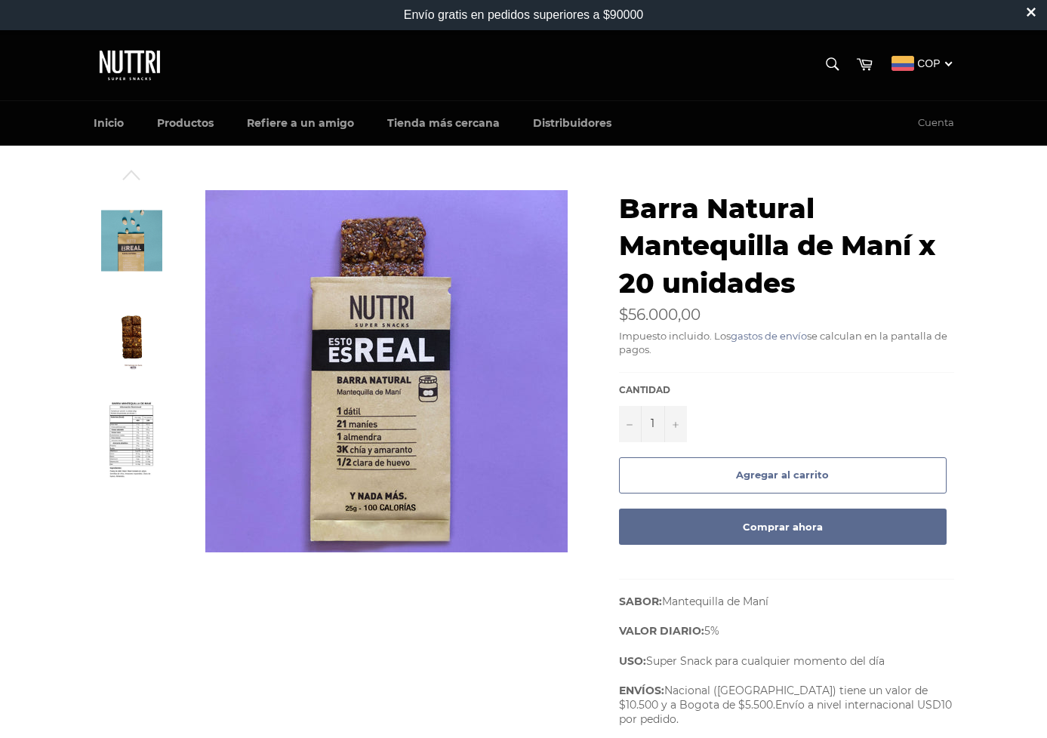
click at [132, 455] on img at bounding box center [131, 443] width 47 height 83
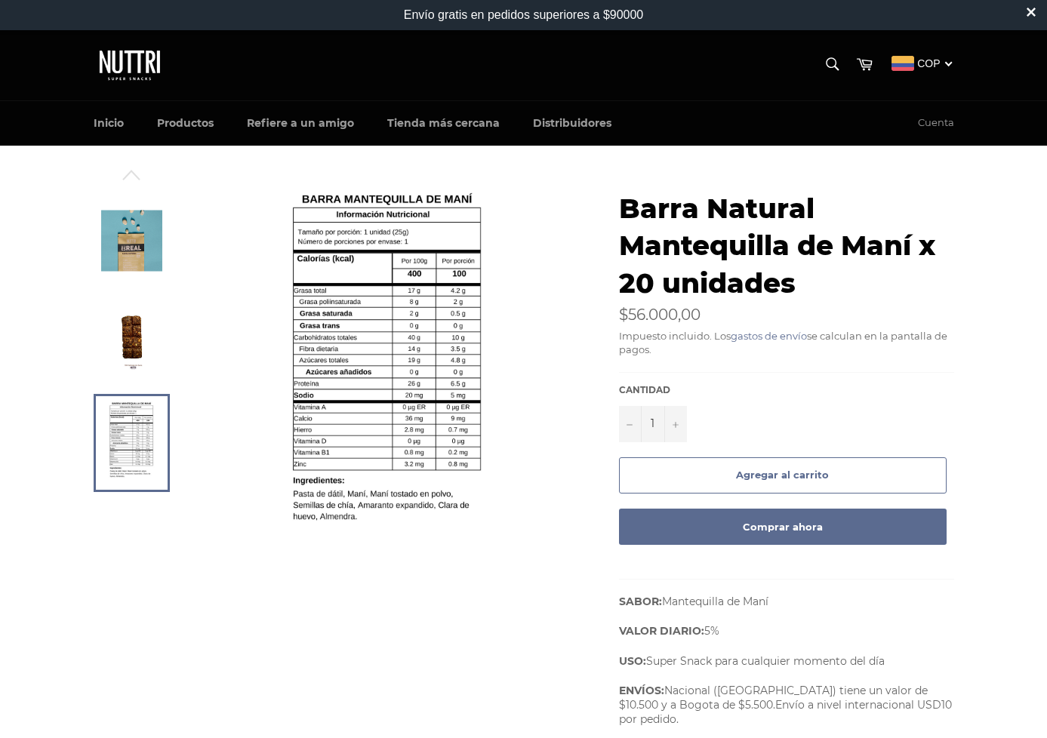
scroll to position [2, 0]
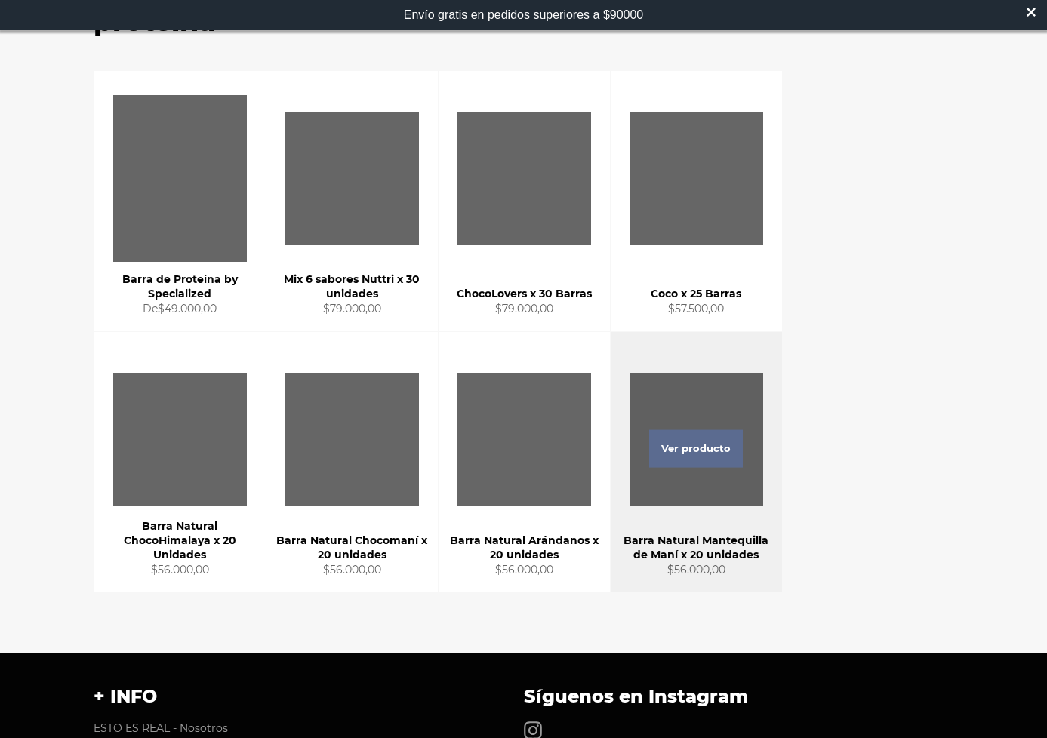
scroll to position [227, 0]
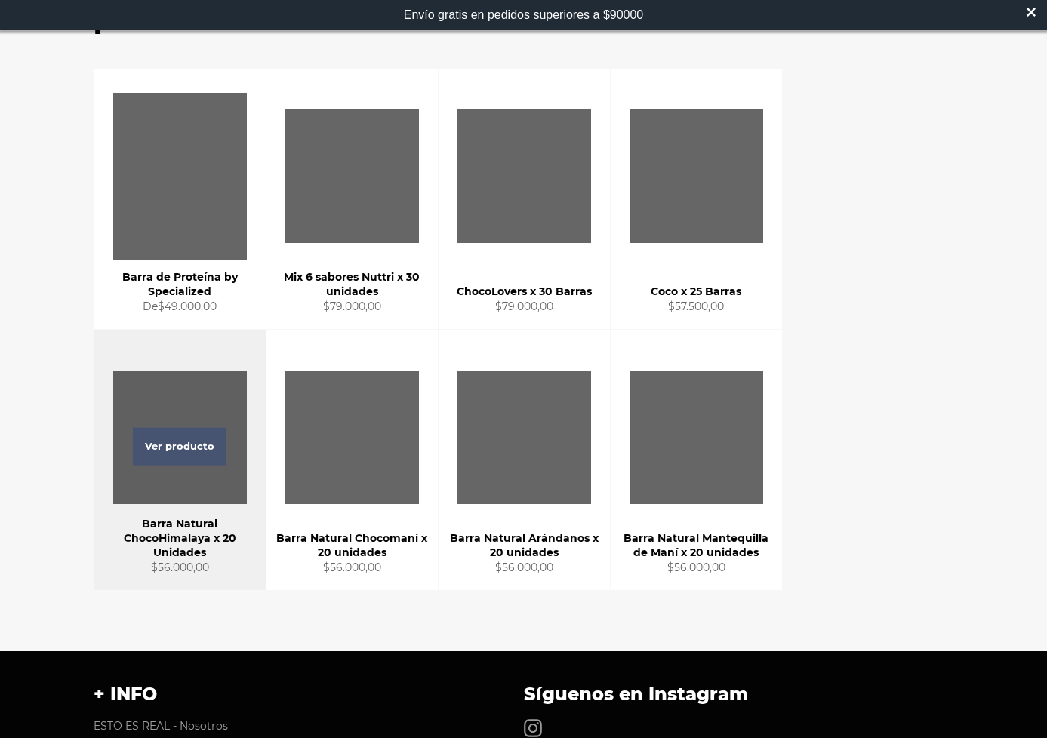
click at [199, 457] on span "Ver producto" at bounding box center [180, 447] width 94 height 38
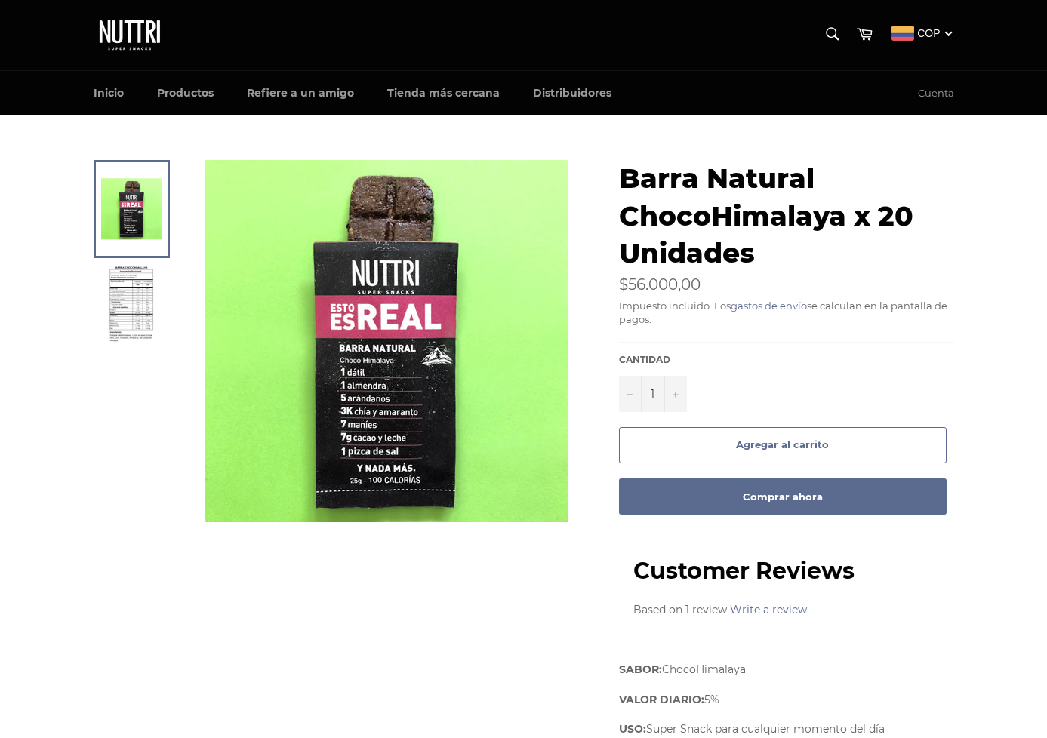
click at [125, 282] on img at bounding box center [131, 307] width 47 height 83
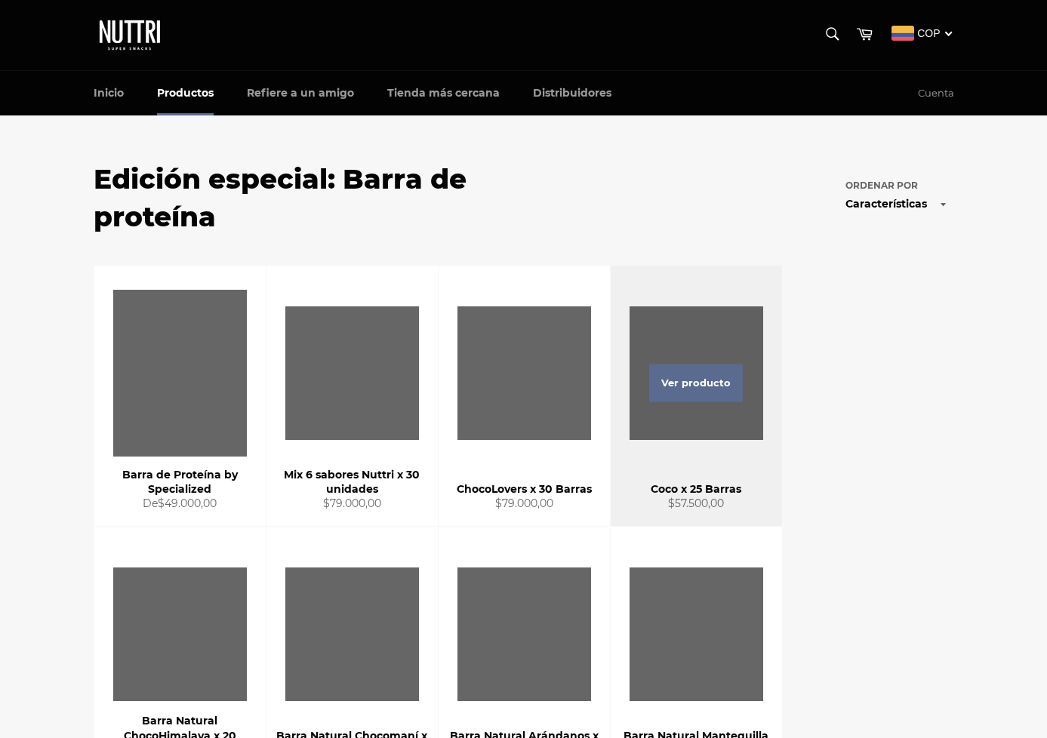
scroll to position [196, 0]
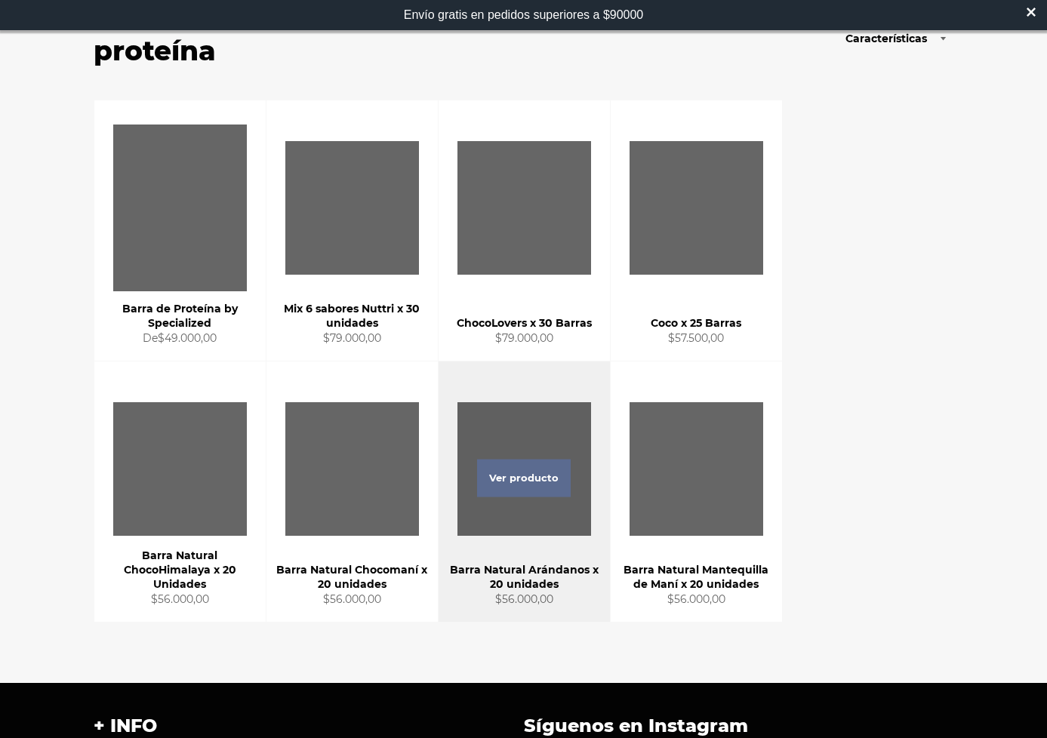
click at [547, 519] on div "Ver producto" at bounding box center [524, 492] width 171 height 260
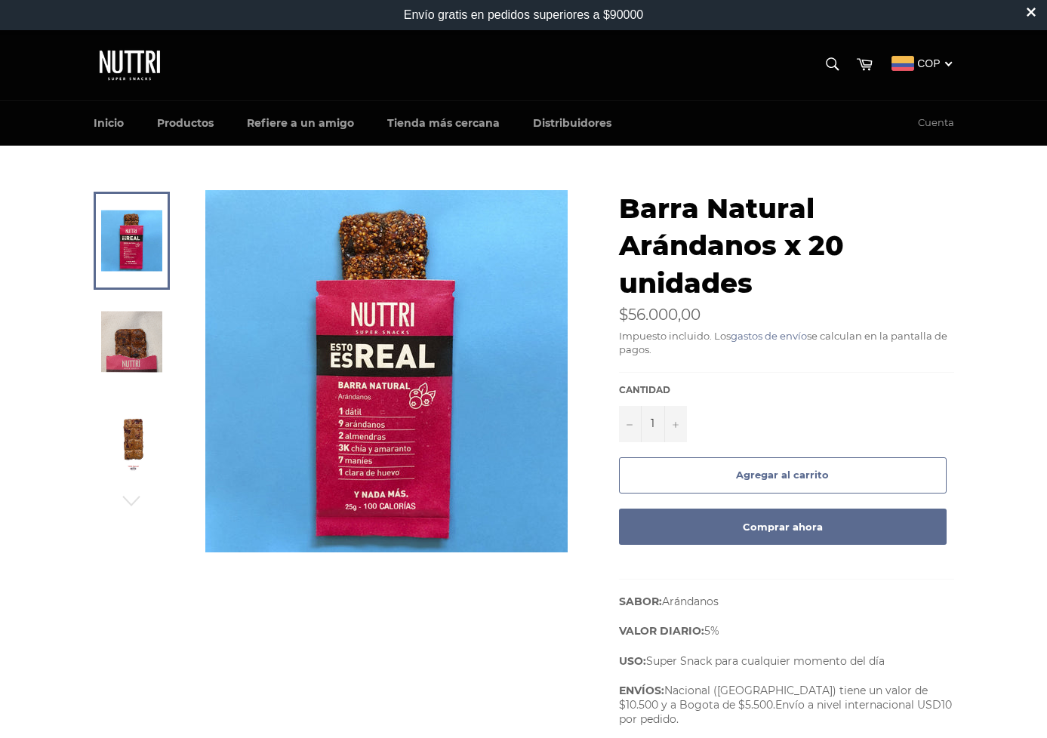
click at [123, 466] on link at bounding box center [132, 443] width 76 height 98
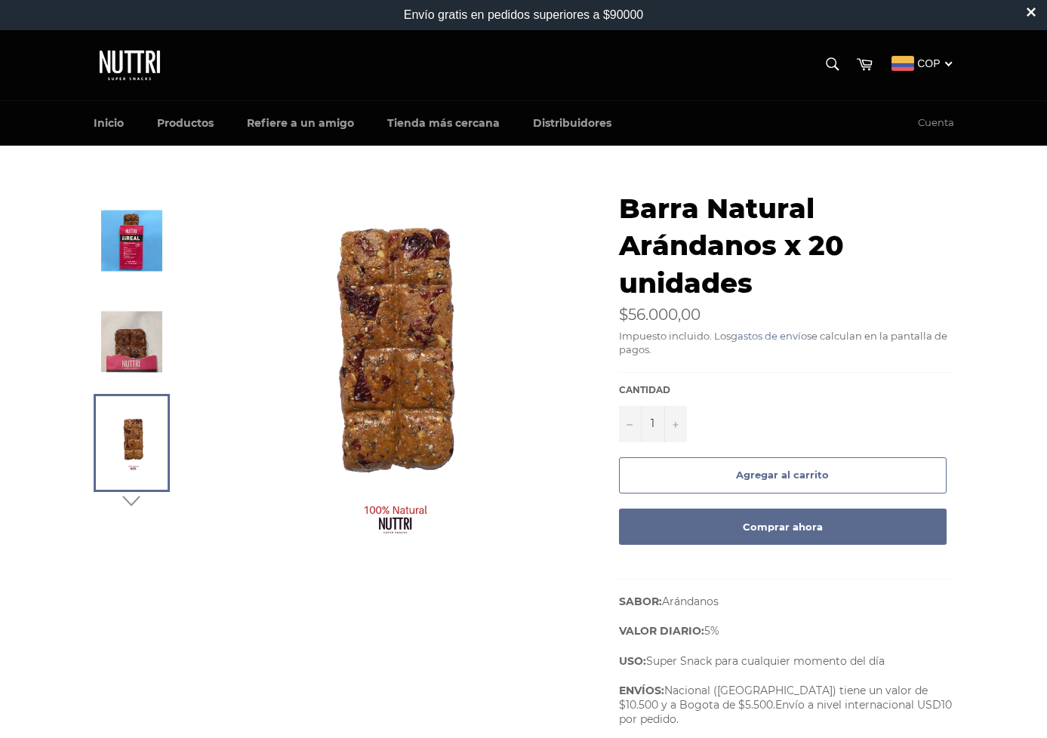
click at [128, 512] on icon "button" at bounding box center [131, 501] width 23 height 23
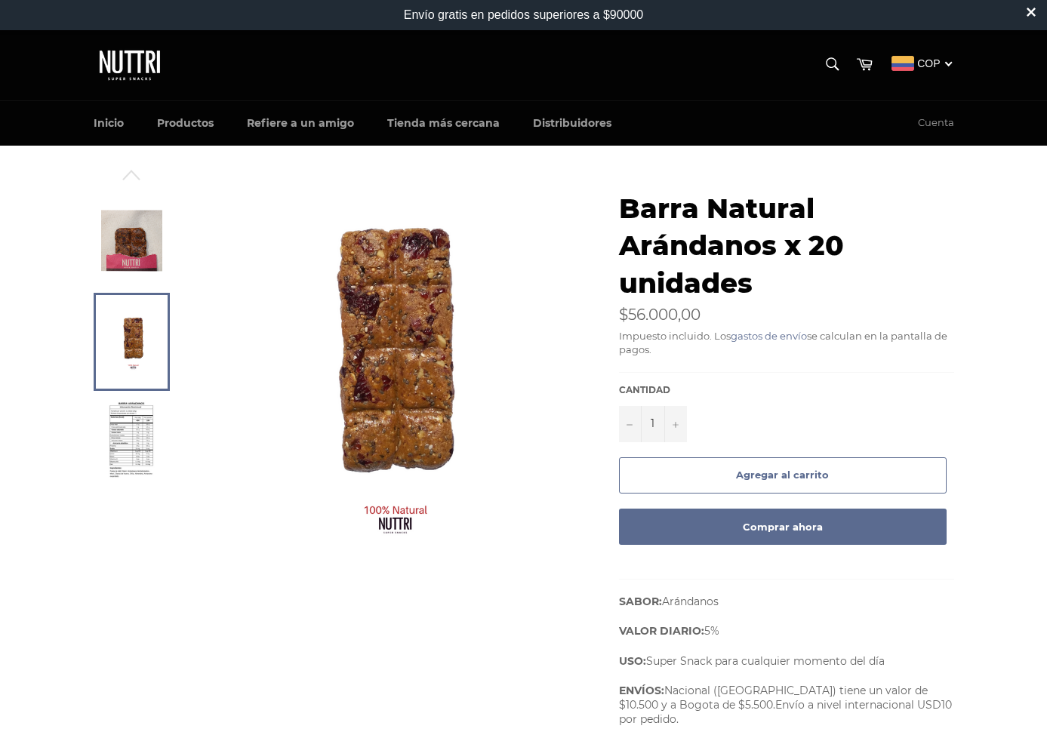
click at [138, 463] on img at bounding box center [131, 443] width 47 height 83
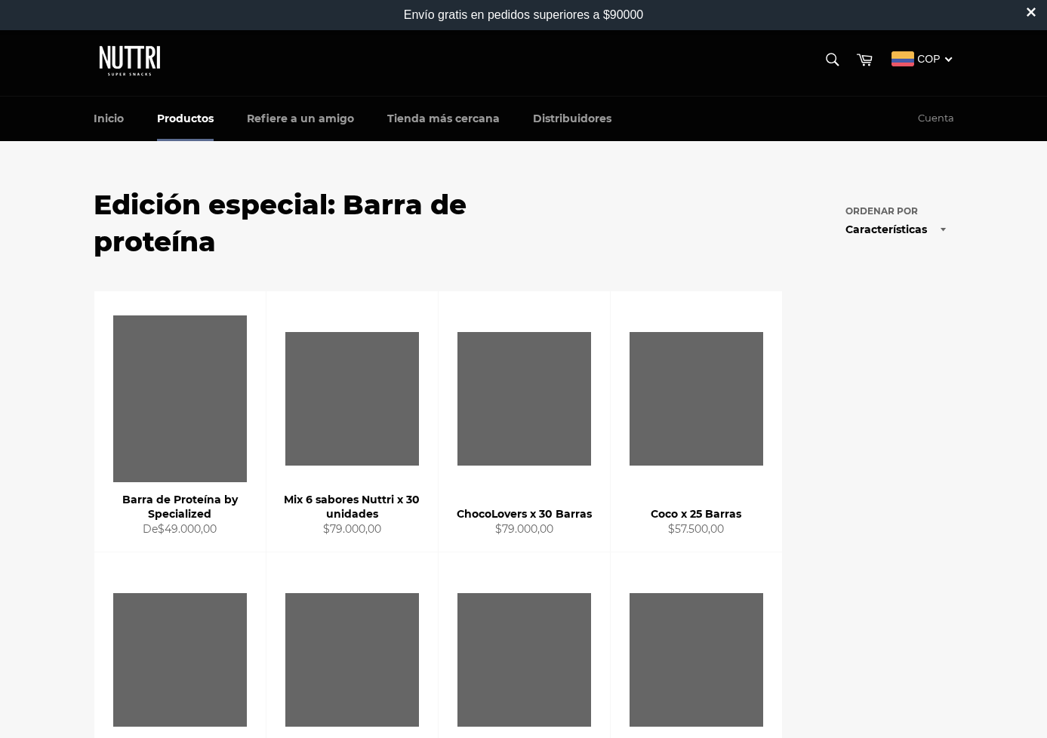
scroll to position [424, 0]
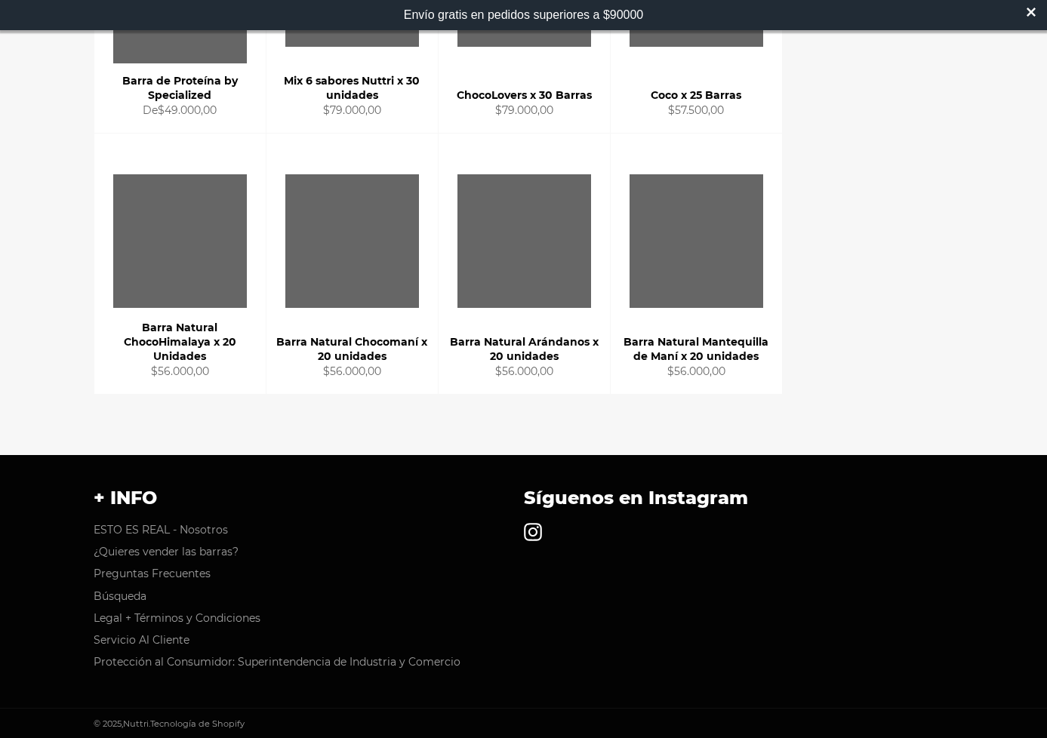
click at [532, 526] on icon at bounding box center [533, 532] width 18 height 18
